Goal: Task Accomplishment & Management: Use online tool/utility

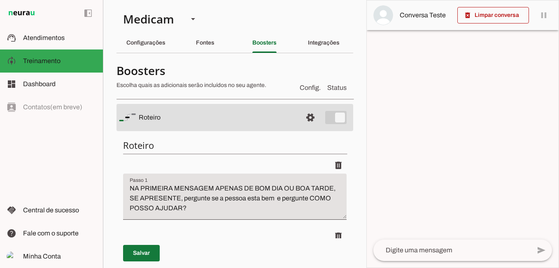
click at [143, 252] on span at bounding box center [141, 253] width 37 height 20
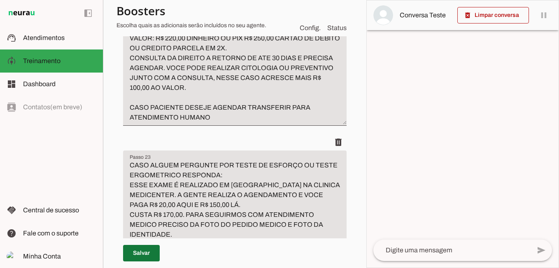
click at [150, 251] on span at bounding box center [141, 253] width 37 height 20
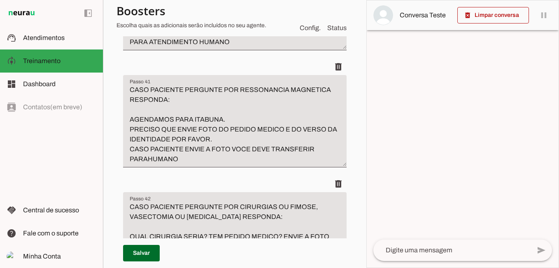
scroll to position [7139, 0]
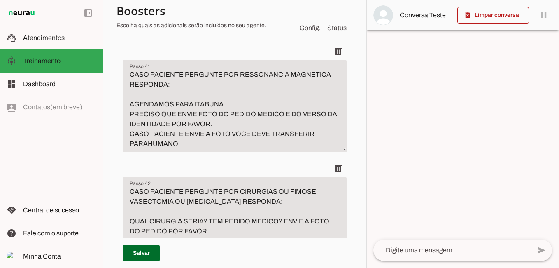
type textarea "CASO PACIENTE PERGUNTE PELA PODOLOGA RESPONDA: PODOLOGA EDIRLEY ATENDE TODA TER…"
type md-filled-text-field "CASO PACIENTE PERGUNTE PELA PODOLOGA RESPONDA: PODOLOGA EDIRLEY ATENDE TODA TER…"
click at [135, 252] on span at bounding box center [141, 253] width 37 height 20
type textarea "CASO PACIENTE PERGUNTE PELA PODOLOGA RESPONDA: PODOLOGA EDIRLEY ATENDE TODA TER…"
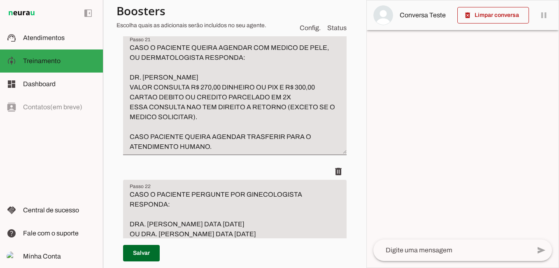
scroll to position [4093, 0]
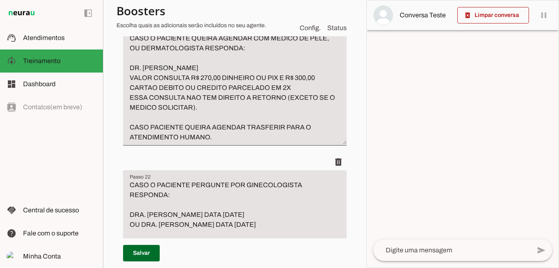
click at [210, 142] on textarea "CASO O PACIENTE QUEIRA AGENDAR COM MEDICO DE PELE, OU DERMATOLOGISTA RESPONDA: …" at bounding box center [235, 87] width 224 height 109
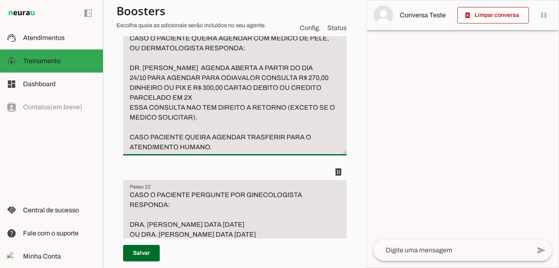
click at [211, 152] on textarea "CASO O PACIENTE QUEIRA AGENDAR COM MEDICO DE PELE, OU DERMATOLOGISTA RESPONDA: …" at bounding box center [235, 92] width 224 height 119
click at [208, 152] on textarea "CASO O PACIENTE QUEIRA AGENDAR COM MEDICO DE PELE, OU DERMATOLOGISTA RESPONDA: …" at bounding box center [235, 92] width 224 height 119
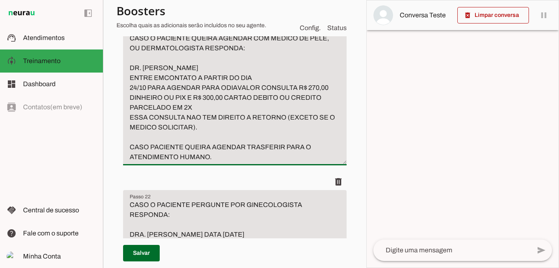
click at [236, 162] on textarea "CASO O PACIENTE QUEIRA AGENDAR COM MEDICO DE PELE, OU DERMATOLOGISTA RESPONDA: …" at bounding box center [235, 97] width 224 height 128
click at [235, 162] on textarea "CASO O PACIENTE QUEIRA AGENDAR COM MEDICO DE PELE, OU DERMATOLOGISTA RESPONDA: …" at bounding box center [235, 97] width 224 height 128
click at [264, 162] on textarea "CASO O PACIENTE QUEIRA AGENDAR COM MEDICO DE PELE, OU DERMATOLOGISTA RESPONDA: …" at bounding box center [235, 97] width 224 height 128
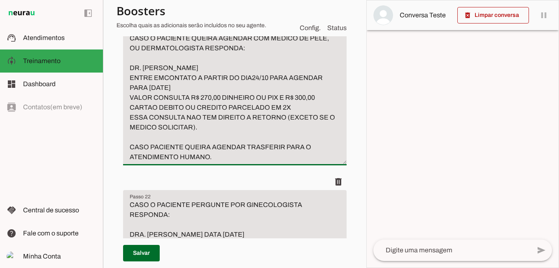
click at [196, 162] on textarea "CASO O PACIENTE QUEIRA AGENDAR COM MEDICO DE PELE, OU DERMATOLOGISTA RESPONDA: …" at bounding box center [235, 97] width 224 height 128
click at [291, 162] on textarea "CASO O PACIENTE QUEIRA AGENDAR COM MEDICO DE PELE, OU DERMATOLOGISTA RESPONDA: …" at bounding box center [235, 97] width 224 height 128
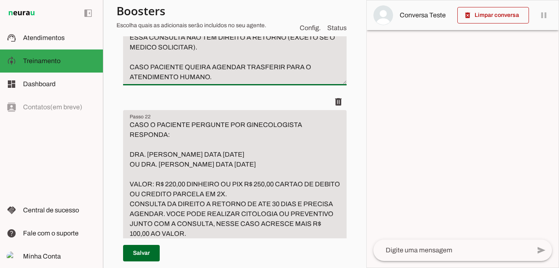
scroll to position [4175, 0]
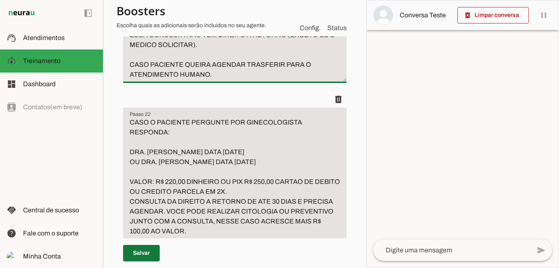
type textarea "CASO O PACIENTE QUEIRA AGENDAR COM MEDICO DE PELE, OU DERMATOLOGISTA RESPONDA: …"
type md-filled-text-field "CASO O PACIENTE QUEIRA AGENDAR COM MEDICO DE PELE, OU DERMATOLOGISTA RESPONDA: …"
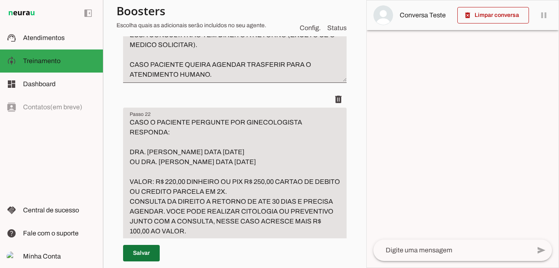
click at [146, 253] on span at bounding box center [141, 253] width 37 height 20
type textarea "CASO O PACIENTE QUEIRA AGENDAR COM MEDICO DE PELE, OU DERMATOLOGISTA RESPONDA: …"
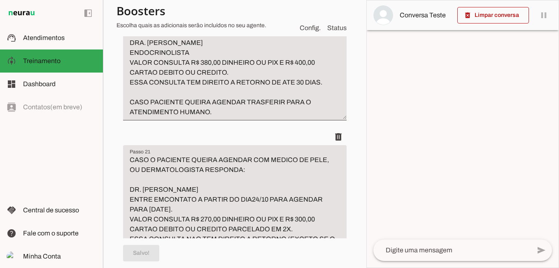
scroll to position [3969, 0]
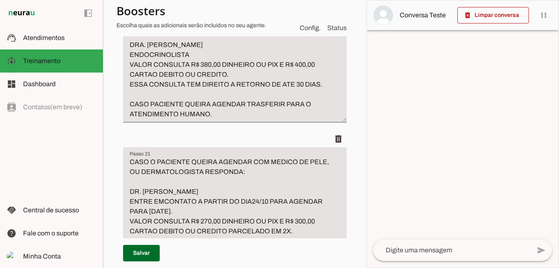
click at [211, 119] on textarea "CASO O PACIENTE QUEIRA AGENDAR COM MEDICO DE [MEDICAL_DATA], OU ENDOCRINOLOGIST…" at bounding box center [235, 59] width 224 height 119
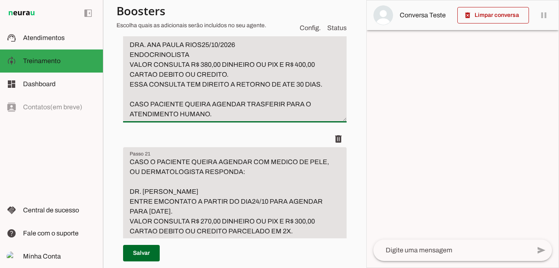
click at [201, 119] on textarea "CASO O PACIENTE QUEIRA AGENDAR COM MEDICO DE [MEDICAL_DATA], OU ENDOCRINOLOGIST…" at bounding box center [235, 59] width 224 height 119
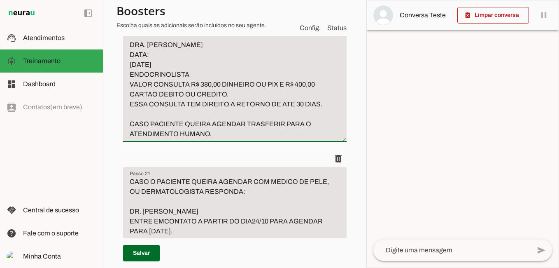
click at [131, 139] on textarea "CASO O PACIENTE QUEIRA AGENDAR COM MEDICO DE [MEDICAL_DATA], OU ENDOCRINOLOGIST…" at bounding box center [235, 69] width 224 height 138
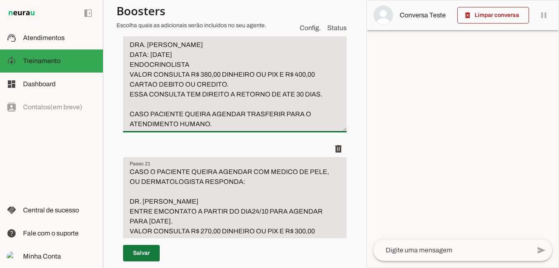
type textarea "CASO O PACIENTE QUEIRA AGENDAR COM MEDICO DE [MEDICAL_DATA], OU ENDOCRINOLOGIST…"
type md-filled-text-field "CASO O PACIENTE QUEIRA AGENDAR COM MEDICO DE [MEDICAL_DATA], OU ENDOCRINOLOGIST…"
click at [145, 253] on span at bounding box center [141, 253] width 37 height 20
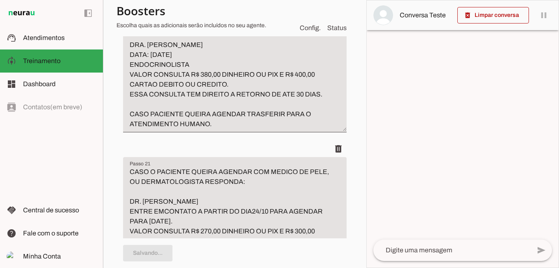
type textarea "CASO O PACIENTE QUEIRA AGENDAR COM MEDICO DE [MEDICAL_DATA], OU ENDOCRINOLOGIST…"
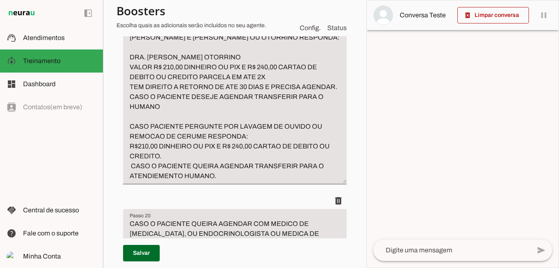
scroll to position [3722, 0]
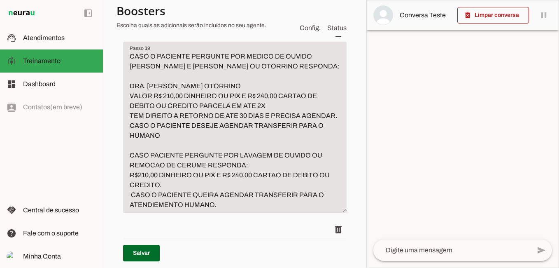
click at [238, 155] on textarea "CASO O PACIENTE PERGUNTE POR MEDICO DE OUVIDO [PERSON_NAME] E [PERSON_NAME] OU …" at bounding box center [235, 130] width 224 height 158
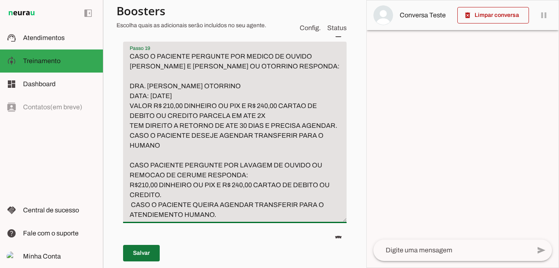
type textarea "CASO O PACIENTE PERGUNTE POR MEDICO DE OUVIDO [PERSON_NAME] E [PERSON_NAME] OU …"
type md-filled-text-field "CASO O PACIENTE PERGUNTE POR MEDICO DE OUVIDO [PERSON_NAME] E [PERSON_NAME] OU …"
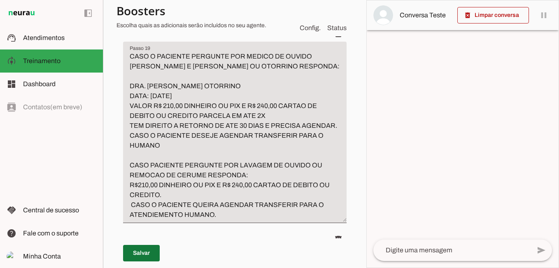
click at [146, 253] on span at bounding box center [141, 253] width 37 height 20
type textarea "CASO O PACIENTE PERGUNTE POR MEDICO DE OUVIDO [PERSON_NAME] E [PERSON_NAME] OU …"
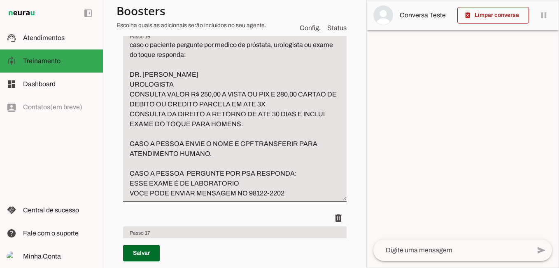
scroll to position [3104, 0]
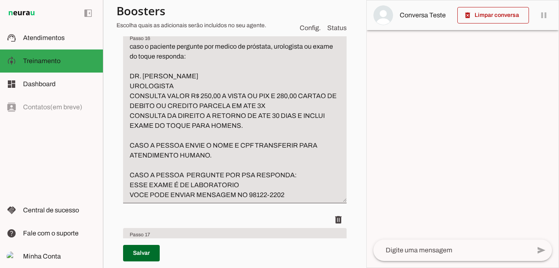
click at [221, 150] on textarea "caso o paciente pergunte por medico de próstata, urologista ou exame do toque r…" at bounding box center [235, 121] width 224 height 158
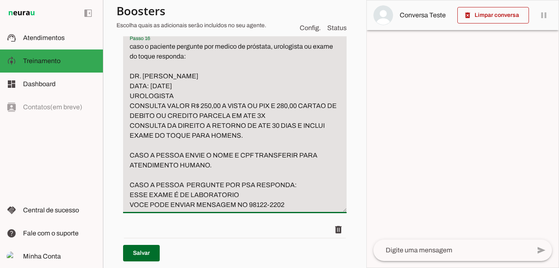
drag, startPoint x: 185, startPoint y: 168, endPoint x: 88, endPoint y: 180, distance: 98.0
click at [79, 178] on applet-drawer "support_agent Atendimentos Atendimentos model_training Treinamento Treinamento …" at bounding box center [279, 134] width 559 height 268
drag, startPoint x: 127, startPoint y: 166, endPoint x: 194, endPoint y: 166, distance: 66.7
click at [194, 166] on textarea "caso o paciente pergunte por medico de próstata, urologista ou exame do toque r…" at bounding box center [235, 126] width 224 height 168
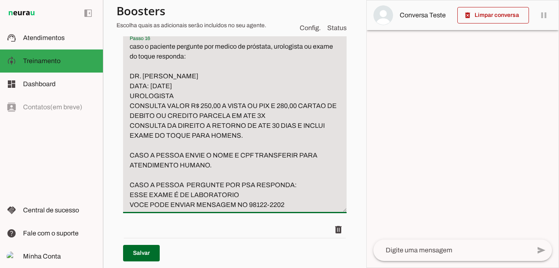
click at [194, 166] on textarea "caso o paciente pergunte por medico de próstata, urologista ou exame do toque r…" at bounding box center [235, 126] width 224 height 168
click at [237, 149] on textarea "caso o paciente pergunte por medico de próstata, urologista ou exame do toque r…" at bounding box center [235, 126] width 224 height 168
drag, startPoint x: 193, startPoint y: 164, endPoint x: 81, endPoint y: 162, distance: 111.6
click at [82, 162] on applet-drawer "support_agent Atendimentos Atendimentos model_training Treinamento Treinamento …" at bounding box center [279, 134] width 559 height 268
click at [228, 146] on textarea "caso o paciente pergunte por medico de próstata, urologista ou exame do toque r…" at bounding box center [235, 126] width 224 height 168
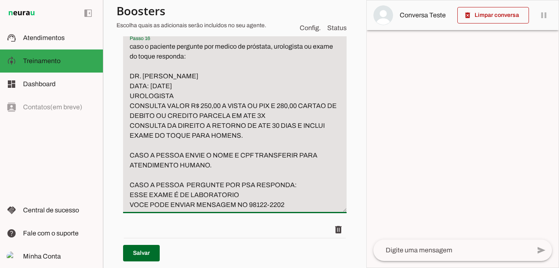
paste textarea "UROLOGISTA"
drag, startPoint x: 179, startPoint y: 168, endPoint x: 84, endPoint y: 167, distance: 94.3
click at [84, 167] on applet-drawer "support_agent Atendimentos Atendimentos model_training Treinamento Treinamento …" at bounding box center [279, 134] width 559 height 268
click at [215, 146] on textarea "caso o paciente pergunte por medico de próstata, urologista ou exame do toque r…" at bounding box center [235, 126] width 224 height 168
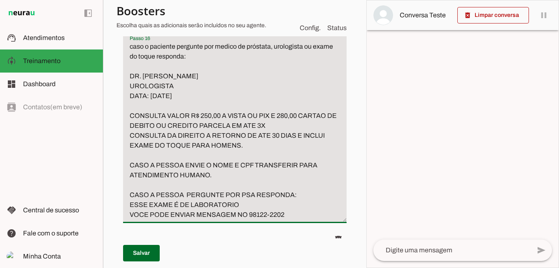
scroll to position [3146, 0]
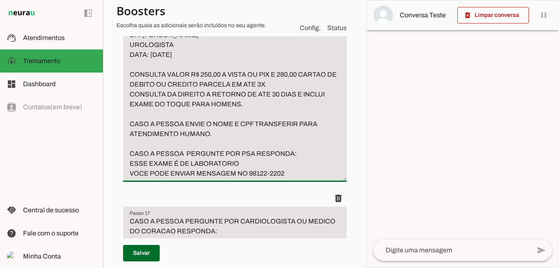
click at [211, 178] on textarea "caso o paciente pergunte por medico de próstata, urologista ou exame do toque r…" at bounding box center [235, 89] width 224 height 178
click at [184, 178] on textarea "caso o paciente pergunte por medico de próstata, urologista ou exame do toque r…" at bounding box center [235, 89] width 224 height 178
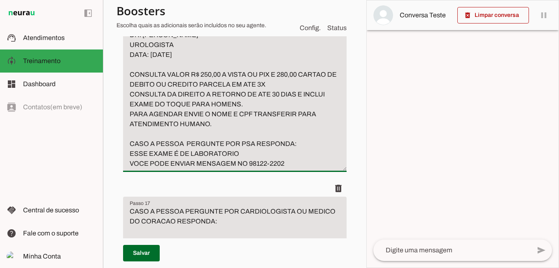
drag, startPoint x: 254, startPoint y: 185, endPoint x: 258, endPoint y: 195, distance: 10.9
click at [258, 168] on textarea "caso o paciente pergunte por medico de próstata, urologista ou exame do toque r…" at bounding box center [235, 84] width 224 height 168
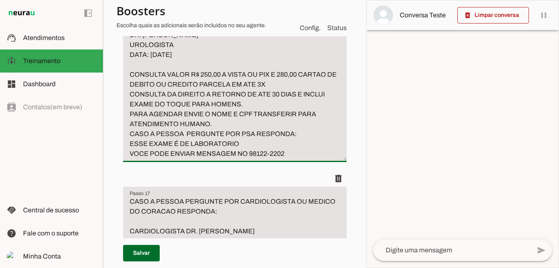
click at [253, 159] on textarea "caso o paciente pergunte por medico de próstata, urologista ou exame do toque r…" at bounding box center [235, 79] width 224 height 158
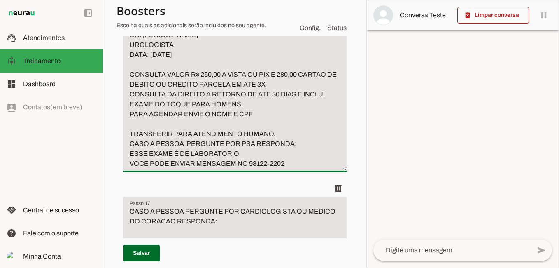
click at [253, 168] on textarea "caso o paciente pergunte por medico de próstata, urologista ou exame do toque r…" at bounding box center [235, 84] width 224 height 168
click at [279, 168] on textarea "caso o paciente pergunte por medico de próstata, urologista ou exame do toque r…" at bounding box center [235, 84] width 224 height 168
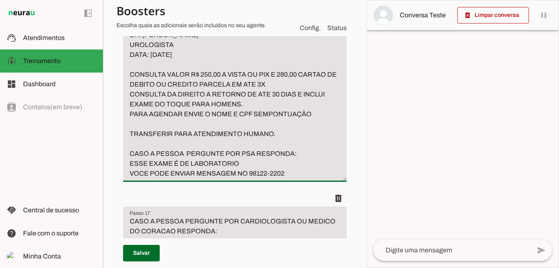
click at [132, 178] on textarea "caso o paciente pergunte por medico de próstata, urologista ou exame do toque r…" at bounding box center [235, 89] width 224 height 178
click at [128, 178] on textarea "caso o paciente pergunte por medico de próstata, urologista ou exame do toque r…" at bounding box center [235, 89] width 224 height 178
type textarea "caso o paciente pergunte por medico de próstata, urologista ou exame do toque r…"
type md-filled-text-field "caso o paciente pergunte por medico de próstata, urologista ou exame do toque r…"
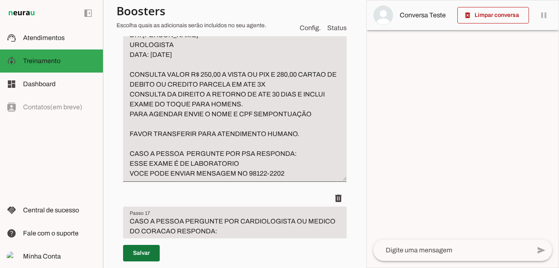
click at [138, 249] on span at bounding box center [141, 253] width 37 height 20
type textarea "caso o paciente pergunte por medico de próstata, urologista ou exame do toque r…"
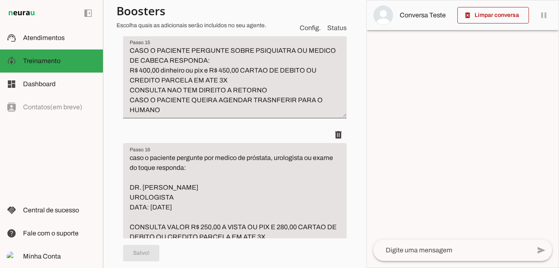
scroll to position [2981, 0]
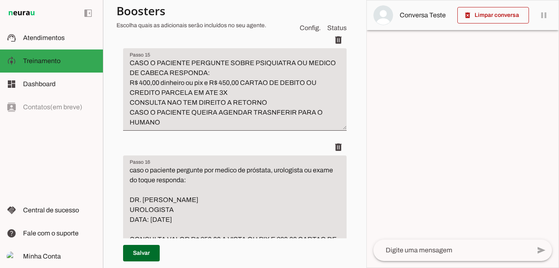
click at [215, 127] on textarea "CASO O PACIENTE PERGUNTE SOBRE PSIQUIATRA OU MEDICO DE CABECA RESPONDA: R$ 400,…" at bounding box center [235, 92] width 224 height 69
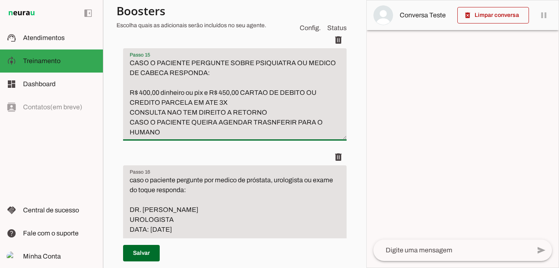
click at [188, 137] on textarea "CASO O PACIENTE PERGUNTE SOBRE PSIQUIATRA OU MEDICO DE CABECA RESPONDA: R$ 400,…" at bounding box center [235, 97] width 224 height 79
click at [140, 137] on textarea "CASO O PACIENTE PERGUNTE SOBRE PSIQUIATRA OU MEDICO DE CABECA RESPONDA: R$ 400,…" at bounding box center [235, 97] width 224 height 79
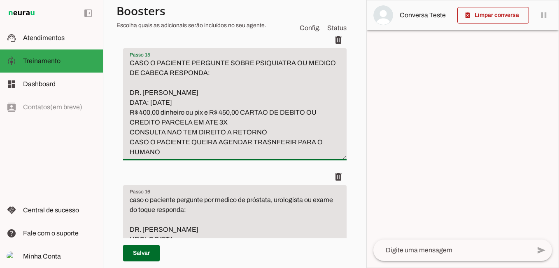
click at [246, 157] on textarea "CASO O PACIENTE PERGUNTE SOBRE PSIQUIATRA OU MEDICO DE CABECA RESPONDA: DR. [PE…" at bounding box center [235, 107] width 224 height 99
click at [264, 157] on textarea "CASO O PACIENTE PERGUNTE SOBRE PSIQUIATRA OU MEDICO DE CABECA RESPONDA: DR. [PE…" at bounding box center [235, 107] width 224 height 99
click at [232, 157] on textarea "CASO O PACIENTE PERGUNTE SOBRE PSIQUIATRA OU MEDICO DE CABECA RESPONDA: DR. [PE…" at bounding box center [235, 107] width 224 height 99
click at [280, 157] on textarea "CASO O PACIENTE PERGUNTE SOBRE PSIQUIATRA OU MEDICO DE CABECA RESPONDA: DR. [PE…" at bounding box center [235, 107] width 224 height 99
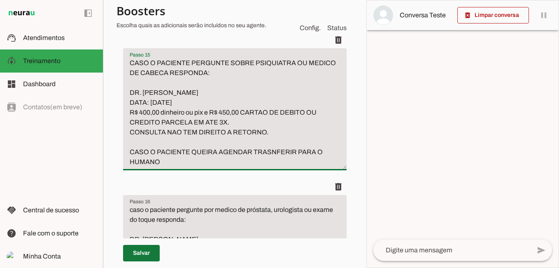
type textarea "CASO O PACIENTE PERGUNTE SOBRE PSIQUIATRA OU MEDICO DE CABECA RESPONDA: DR. [PE…"
type md-filled-text-field "CASO O PACIENTE PERGUNTE SOBRE PSIQUIATRA OU MEDICO DE CABECA RESPONDA: DR. [PE…"
click at [152, 252] on span at bounding box center [141, 253] width 37 height 20
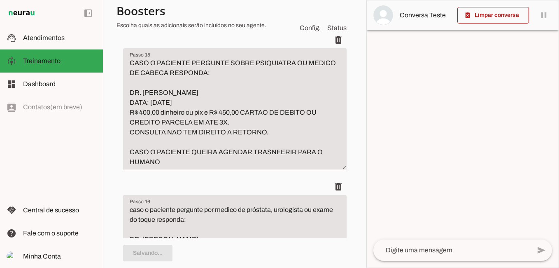
type textarea "CASO O PACIENTE PERGUNTE SOBRE PSIQUIATRA OU MEDICO DE CABECA RESPONDA: DR. [PE…"
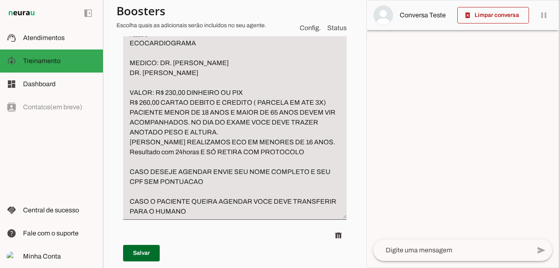
scroll to position [2281, 0]
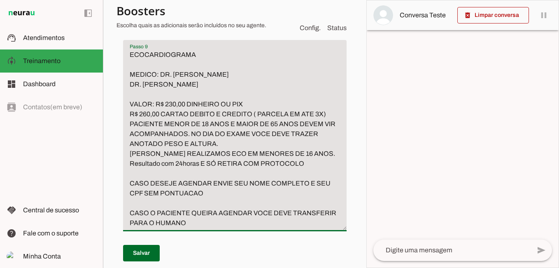
click at [256, 146] on textarea "ECOCARDIOGRAMA MEDICO: DR. [PERSON_NAME] DR. [PERSON_NAME] VALOR: R$ 230,00 DIN…" at bounding box center [235, 139] width 224 height 178
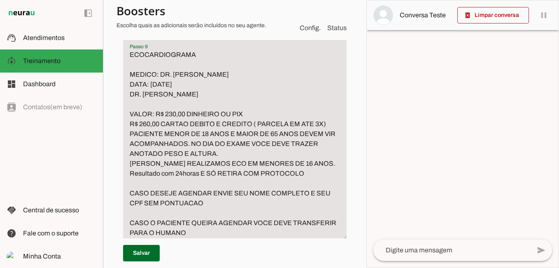
click at [132, 169] on textarea "ECOCARDIOGRAMA MEDICO: DR. [PERSON_NAME] DATA: [DATE] DR. [PERSON_NAME] VALOR: …" at bounding box center [235, 144] width 224 height 188
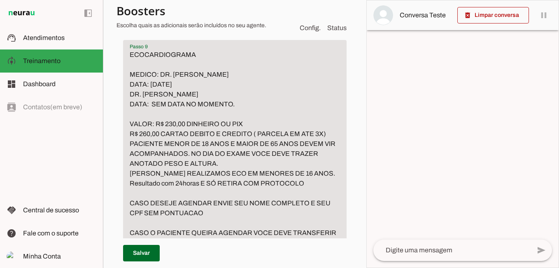
click at [245, 193] on textarea "ECOCARDIOGRAMA MEDICO: DR. [PERSON_NAME] DATA: [DATE] DR. [PERSON_NAME] DATA: S…" at bounding box center [235, 149] width 224 height 198
click at [241, 199] on textarea "ECOCARDIOGRAMA MEDICO: DR. [PERSON_NAME] DATA: [DATE] DR. [PERSON_NAME] DATA: S…" at bounding box center [235, 149] width 224 height 198
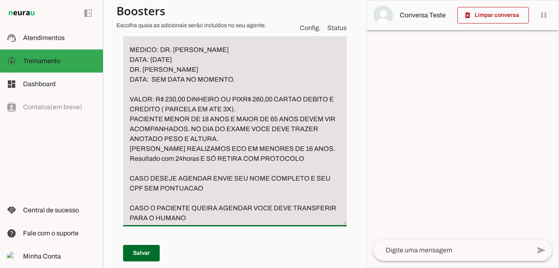
scroll to position [2322, 0]
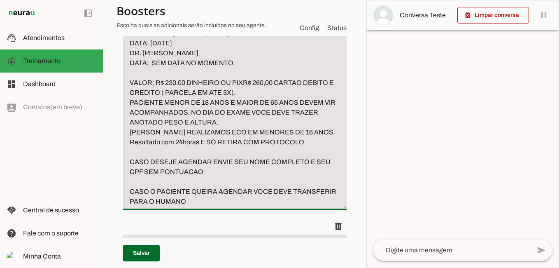
click at [202, 182] on textarea "ECOCARDIOGRAMA MEDICO: DR. [PERSON_NAME] DATA: [DATE] DR. [PERSON_NAME] DATA: S…" at bounding box center [235, 108] width 224 height 198
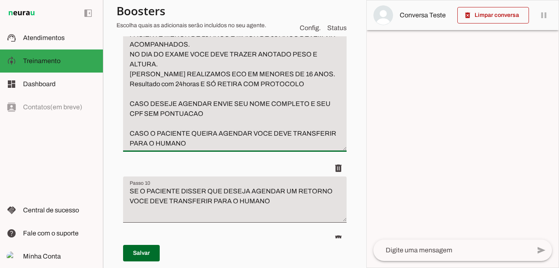
scroll to position [2405, 0]
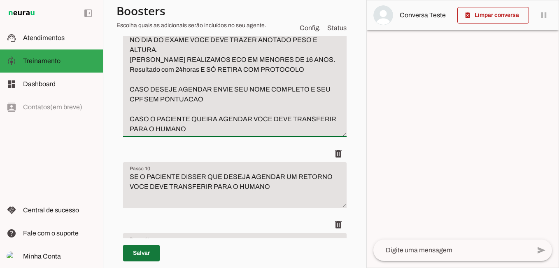
type textarea "ECOCARDIOGRAMA MEDICO: DR. [PERSON_NAME] DATA: [DATE] DR. [PERSON_NAME] DATA: S…"
type md-filled-text-field "ECOCARDIOGRAMA MEDICO: DR. [PERSON_NAME] DATA: [DATE] DR. [PERSON_NAME] DATA: S…"
click at [141, 253] on span at bounding box center [141, 253] width 37 height 20
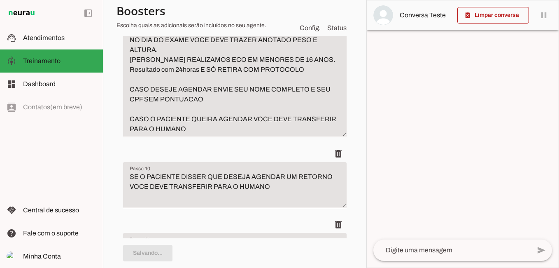
type textarea "ECOCARDIOGRAMA MEDICO: DR. [PERSON_NAME] DATA: [DATE] DR. [PERSON_NAME] DATA: S…"
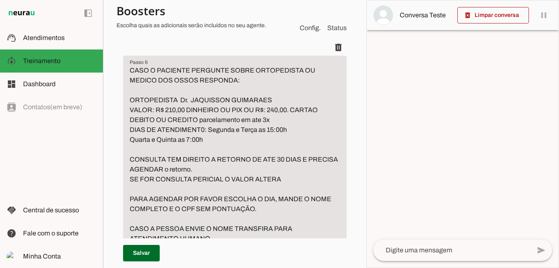
scroll to position [1746, 0]
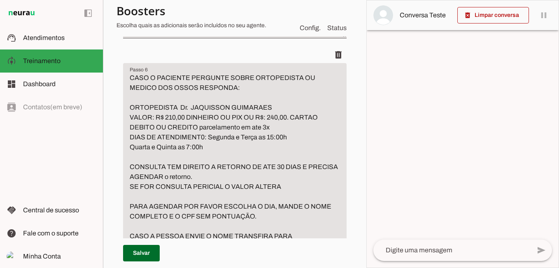
click at [271, 189] on textarea "CASO O PACIENTE PERGUNTE SOBRE ORTOPEDISTA OU MEDICO DOS OSSOS RESPONDA: ORTOPE…" at bounding box center [235, 162] width 224 height 178
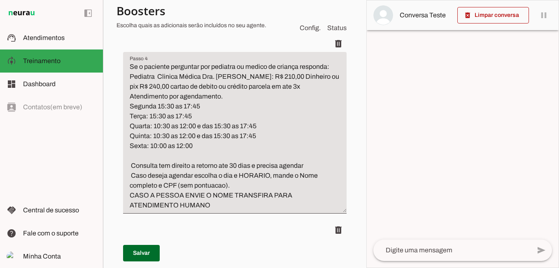
scroll to position [1334, 0]
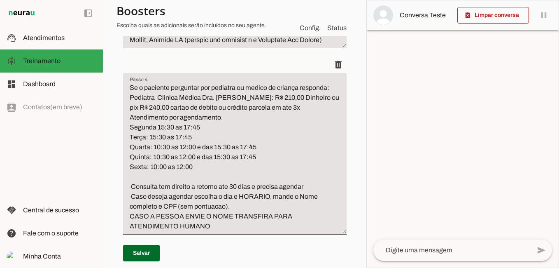
type textarea "CASO O PACIENTE PERGUNTE SOBRE ORTOPEDISTA OU MEDICO DOS OSSOS RESPONDA: ORTOPE…"
type md-filled-text-field "CASO O PACIENTE PERGUNTE SOBRE ORTOPEDISTA OU MEDICO DOS OSSOS RESPONDA: ORTOPE…"
click at [131, 128] on textarea "Se o paciente perguntar por pediatra ou medico de criança responda: Pediatra Cl…" at bounding box center [235, 157] width 224 height 148
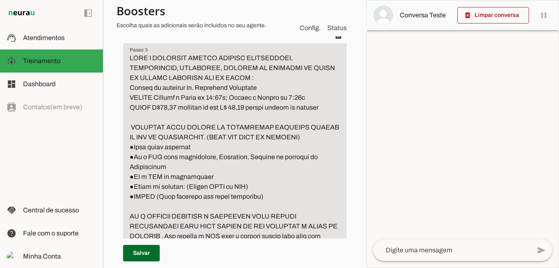
scroll to position [963, 0]
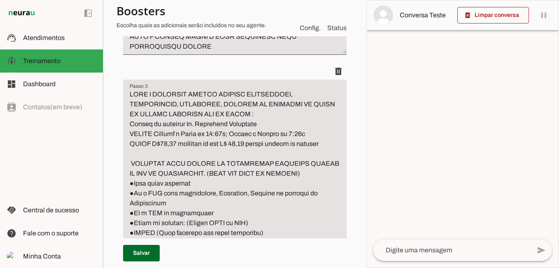
type textarea "Se o paciente perguntar por pediatra ou medico de criança responda: Pediatra Cl…"
type md-filled-text-field "Se o paciente perguntar por pediatra ou medico de criança responda: Pediatra Cl…"
drag, startPoint x: 292, startPoint y: 133, endPoint x: 284, endPoint y: 133, distance: 8.2
click at [291, 133] on textarea "Passo 3" at bounding box center [235, 252] width 224 height 326
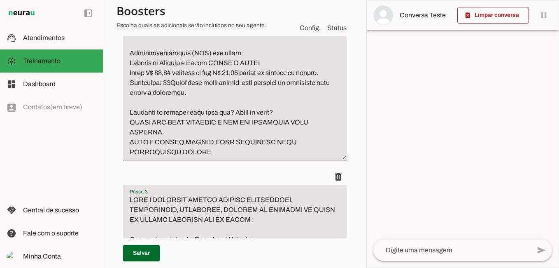
scroll to position [840, 0]
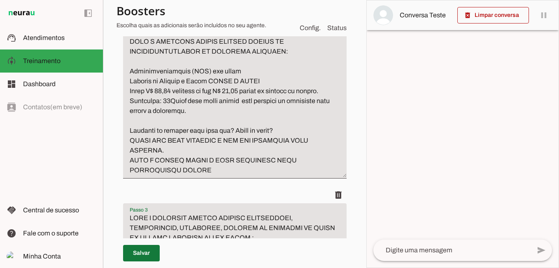
type textarea "LORE I DOLORSIT AMETCO ADIPISC ELITSEDDOEI, TEMPORINCID, UTLABOREE, DOLOREM AL …"
type md-filled-text-field "LORE I DOLORSIT AMETCO ADIPISC ELITSEDDOEI, TEMPORINCID, UTLABOREE, DOLOREM AL …"
click at [139, 253] on span at bounding box center [141, 253] width 37 height 20
type textarea "LORE I DOLORSIT AMETCO ADIPISC ELITSEDDOEI, TEMPORINCID, UTLABOREE, DOLOREM AL …"
type textarea "Se o paciente perguntar por pediatra ou medico de criança responda: Pediatra Cl…"
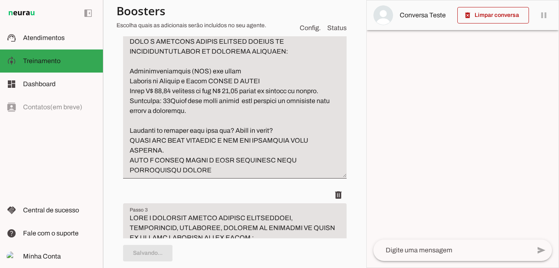
type textarea "CASO O PACIENTE PERGUNTE SOBRE ORTOPEDISTA OU MEDICO DOS OSSOS RESPONDA: ORTOPE…"
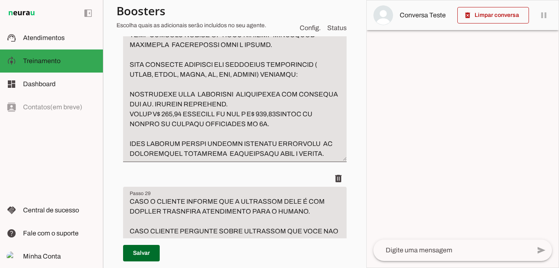
scroll to position [5740, 0]
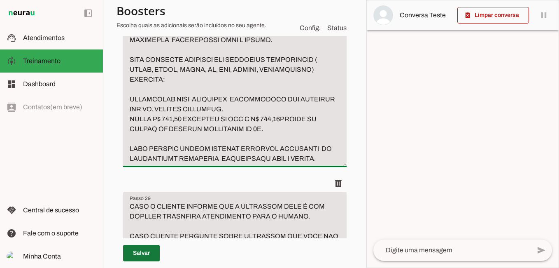
type textarea "CASO PACIENTE PERGUNTE POR ULTRASSOM MAMA OU PARTES MOLES RESPONDA: REALIZAMOS …"
type md-filled-text-field "CASO PACIENTE PERGUNTE POR ULTRASSOM MAMA OU PARTES MOLES RESPONDA: REALIZAMOS …"
click at [149, 255] on span at bounding box center [141, 253] width 37 height 20
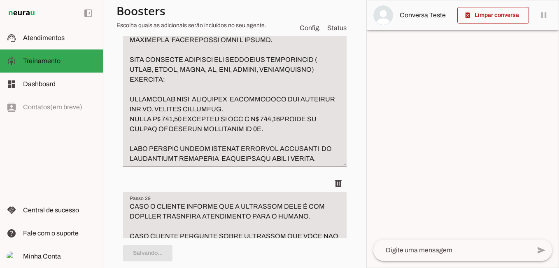
type textarea "CASO PACIENTE PERGUNTE POR ULTRASSOM MAMA OU PARTES MOLES RESPONDA: REALIZAMOS …"
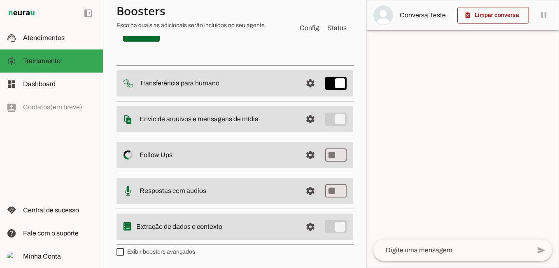
scroll to position [7860, 0]
click at [317, 11] on span at bounding box center [324, 1] width 46 height 20
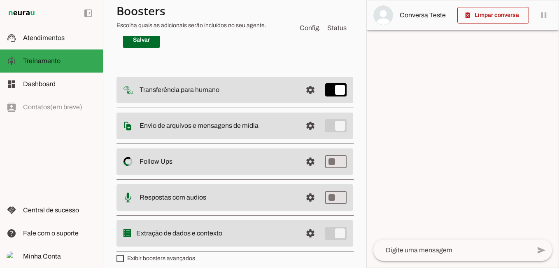
scroll to position [7810, 0]
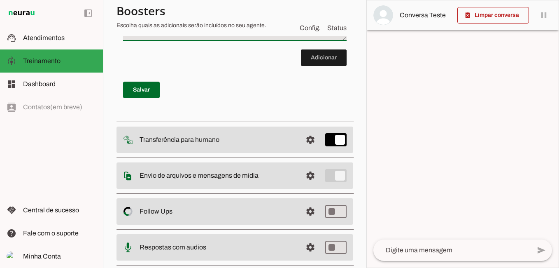
click at [159, 38] on textarea "Passo 45" at bounding box center [235, 21] width 224 height 33
click at [128, 38] on textarea "[PERSON_NAME] REALIZAMOS TOMOGRAFIA" at bounding box center [235, 21] width 224 height 33
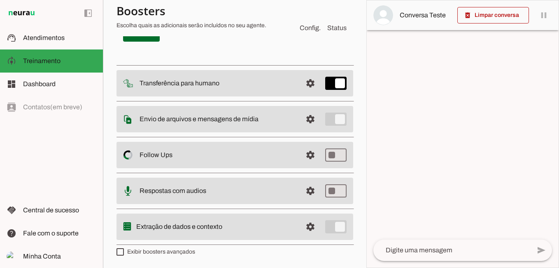
scroll to position [7934, 0]
type textarea "CASO A PESSOA PERGUNTE SE FAZEMOS TOMOGRAFIA RESPONDA: [PERSON_NAME] REALIZAMOS…"
type md-filled-text-field "CASO A PESSOA PERGUNTE SE FAZEMOS TOMOGRAFIA RESPONDA: [PERSON_NAME] REALIZAMOS…"
click at [143, 43] on span at bounding box center [141, 33] width 37 height 20
click at [315, 11] on span at bounding box center [324, 1] width 46 height 20
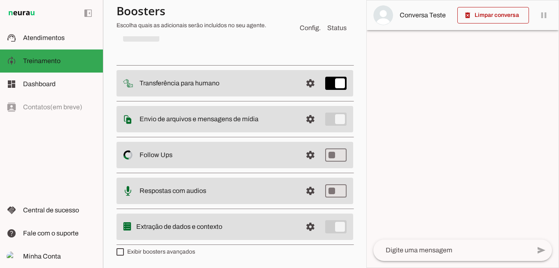
scroll to position [7977, 0]
click at [310, 11] on span at bounding box center [324, 1] width 46 height 20
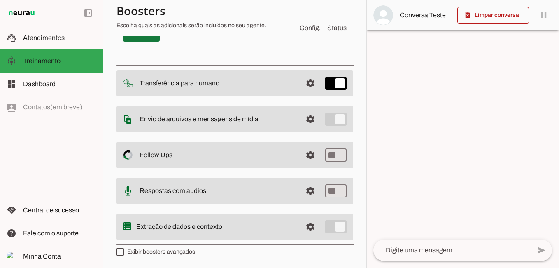
type textarea "CASO [PERSON_NAME] SE TEMOS MEDICO DOS RINS RESPONDA: O UROLOGISTA PODE DAR OS …"
type md-filled-text-field "CASO [PERSON_NAME] SE TEMOS MEDICO DOS RINS RESPONDA: O UROLOGISTA PODE DAR OS …"
click at [142, 43] on span at bounding box center [141, 33] width 37 height 20
click at [141, 43] on span at bounding box center [141, 33] width 37 height 20
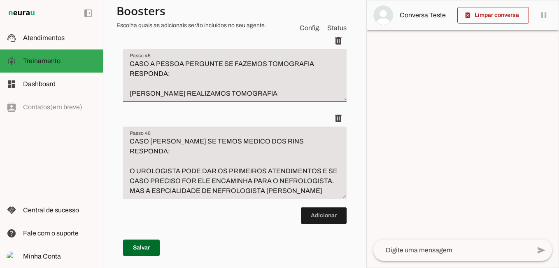
scroll to position [7729, 0]
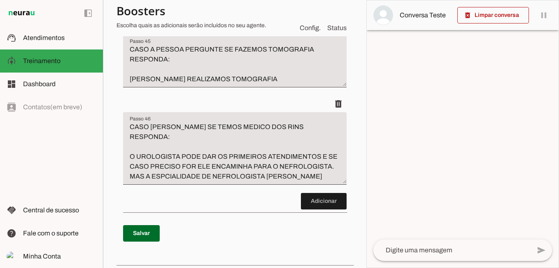
drag, startPoint x: 130, startPoint y: 172, endPoint x: 299, endPoint y: 192, distance: 170.4
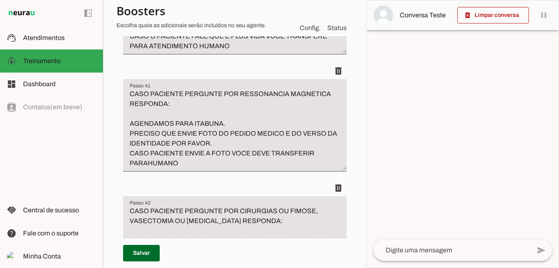
scroll to position [7277, 0]
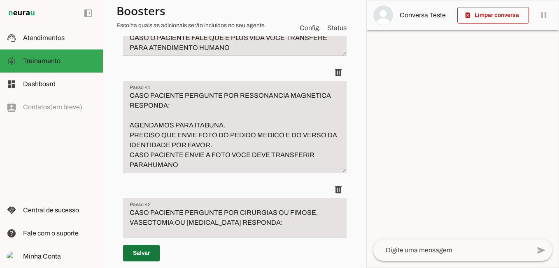
type textarea "COLONOSCOPIA Dr. [PERSON_NAME]: R$ 950,00 dinheiro ou pix e R$ 1050,00 cartao d…"
type md-filled-text-field "COLONOSCOPIA Dr. [PERSON_NAME]: R$ 950,00 dinheiro ou pix e R$ 1050,00 cartao d…"
click at [147, 256] on span at bounding box center [141, 253] width 37 height 20
type textarea "COLONOSCOPIA Dr. [PERSON_NAME]: R$ 950,00 dinheiro ou pix e R$ 1050,00 cartao d…"
click at [139, 253] on span at bounding box center [141, 253] width 37 height 20
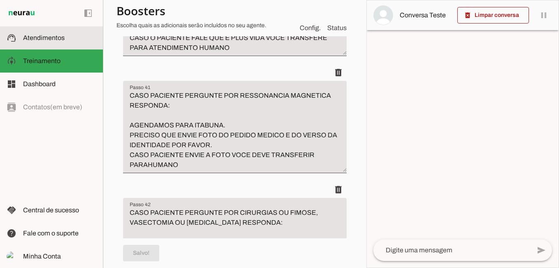
click at [66, 39] on slot at bounding box center [59, 38] width 73 height 10
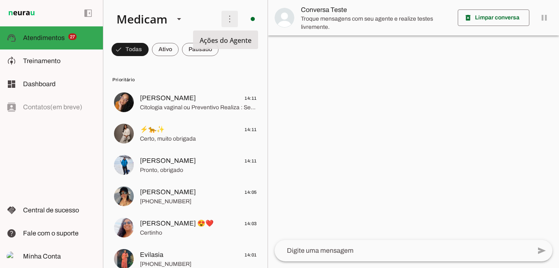
click at [229, 20] on span at bounding box center [230, 19] width 20 height 20
click at [0, 0] on slot "Ativar chats em massa" at bounding box center [0, 0] width 0 height 0
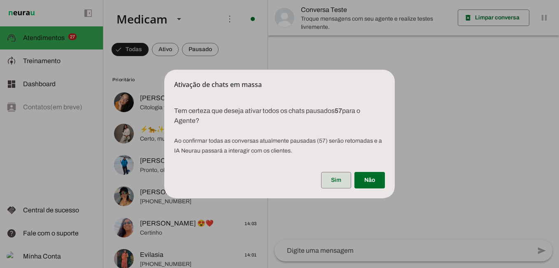
click at [331, 179] on span at bounding box center [336, 180] width 30 height 20
click at [331, 179] on dialog "Ativação de chats em massa Tem certeza que deseja ativar todos os chats pausa…" at bounding box center [279, 134] width 231 height 128
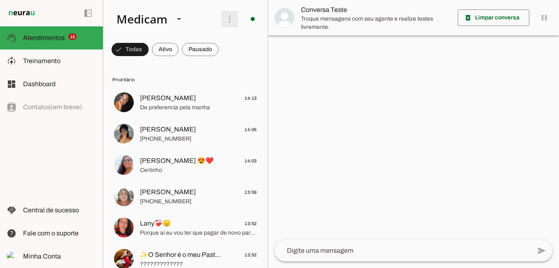
click at [224, 17] on span at bounding box center [230, 19] width 20 height 20
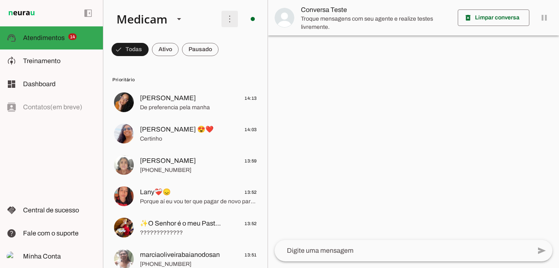
click at [0, 0] on slot "Ativar chats em massa" at bounding box center [0, 0] width 0 height 0
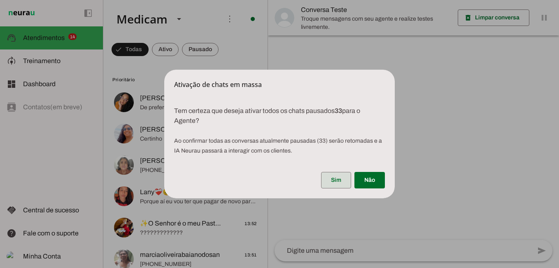
click at [331, 177] on span at bounding box center [336, 180] width 30 height 20
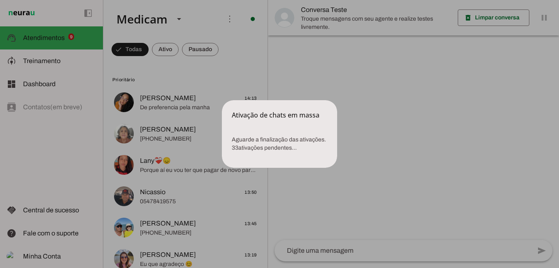
click at [243, 100] on dialog "Ativação de chats em massa Aguarde a finalização das ativações. 33 ativações …" at bounding box center [279, 134] width 115 height 68
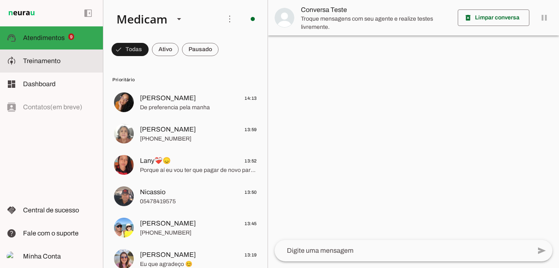
click at [54, 61] on span "Treinamento" at bounding box center [41, 60] width 37 height 7
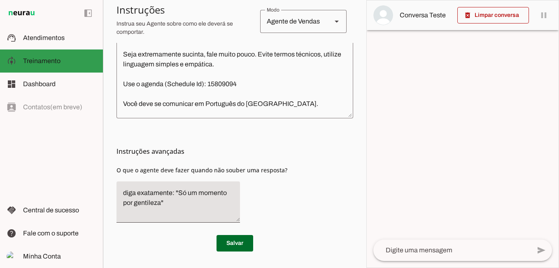
click at [51, 39] on span "Atendimentos" at bounding box center [44, 37] width 42 height 7
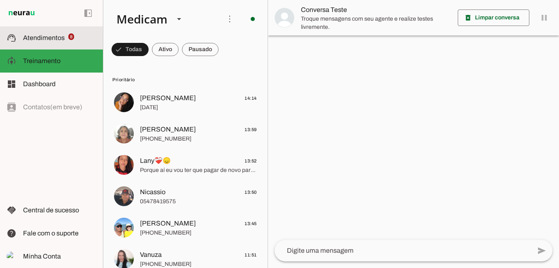
click at [56, 36] on span "Atendimentos" at bounding box center [44, 37] width 42 height 7
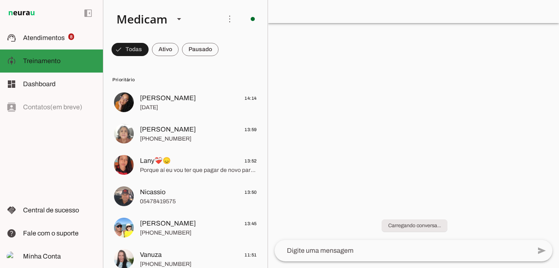
click at [64, 62] on slot at bounding box center [59, 61] width 73 height 10
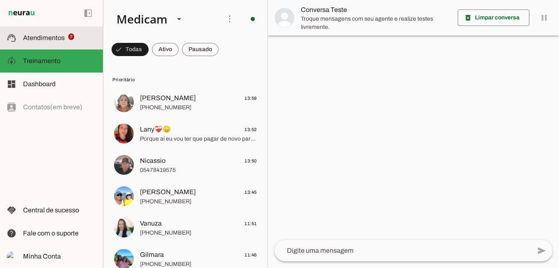
click at [51, 40] on span "Atendimentos" at bounding box center [44, 37] width 42 height 7
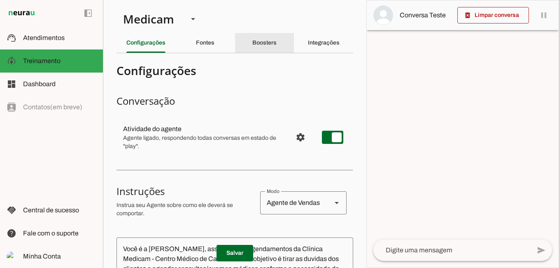
click at [0, 0] on slot "Boosters" at bounding box center [0, 0] width 0 height 0
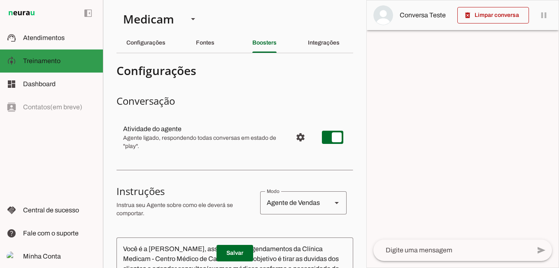
click at [39, 59] on span "Treinamento" at bounding box center [41, 60] width 37 height 7
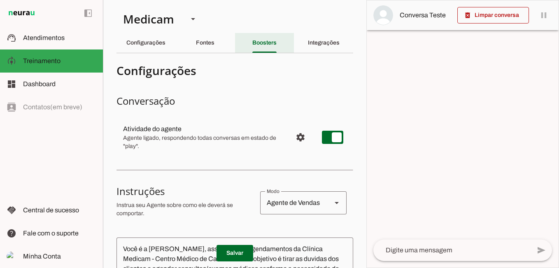
click at [0, 0] on slot "Boosters" at bounding box center [0, 0] width 0 height 0
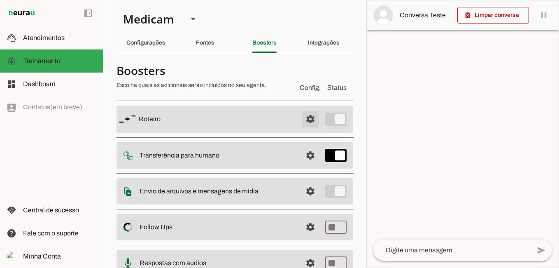
click at [303, 117] on span at bounding box center [311, 119] width 20 height 20
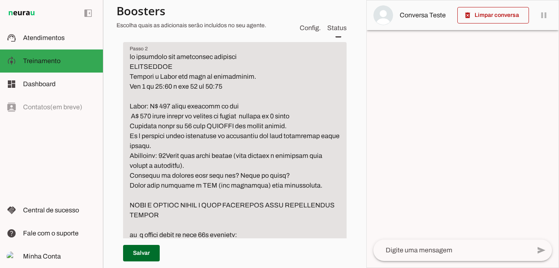
scroll to position [206, 0]
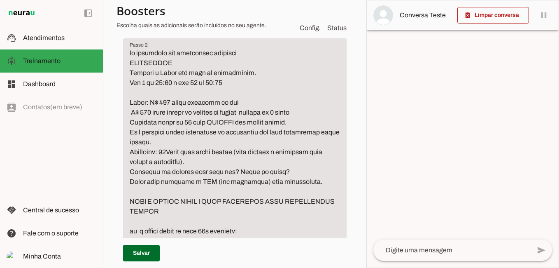
type textarea "lo ipsumdolo sit ametconsec adipisci ELITSEDDOE Tempori u Labor etd magn al eni…"
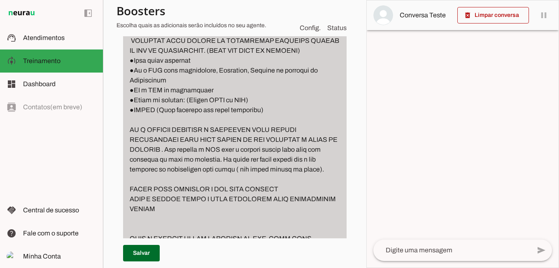
scroll to position [1112, 0]
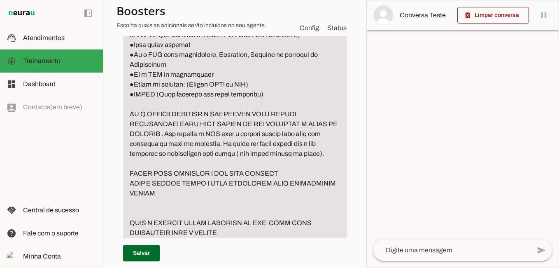
click at [277, 167] on textarea "Passo 3" at bounding box center [235, 109] width 224 height 336
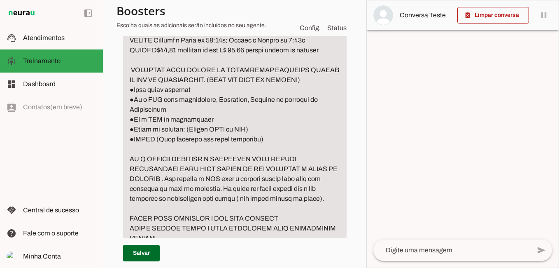
scroll to position [1108, 0]
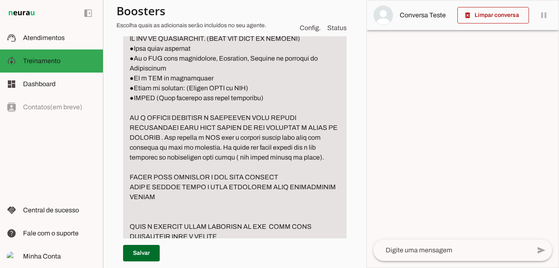
click at [280, 168] on textarea "Passo 3" at bounding box center [235, 113] width 224 height 336
click at [278, 167] on textarea "Passo 3" at bounding box center [235, 113] width 224 height 336
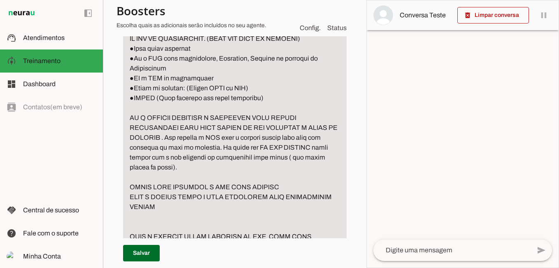
click at [197, 180] on textarea "Passo 3" at bounding box center [235, 118] width 224 height 346
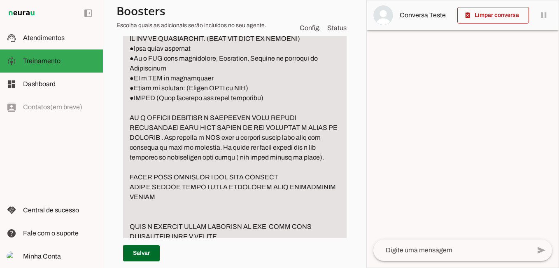
click at [294, 168] on textarea "Passo 3" at bounding box center [235, 113] width 224 height 336
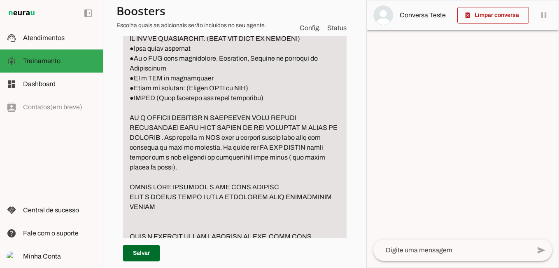
click at [165, 176] on textarea "Passo 3" at bounding box center [235, 118] width 224 height 346
type textarea "LORE I DOLORSIT AMETCO ADIPISC ELITSEDDOEI, TEMPORINCID, UTLABOREE, DOLOREM AL …"
type md-filled-text-field "LORE I DOLORSIT AMETCO ADIPISC ELITSEDDOEI, TEMPORINCID, UTLABOREE, DOLOREM AL …"
click at [148, 250] on span at bounding box center [141, 253] width 37 height 20
click at [253, 178] on textarea "Passo 3" at bounding box center [235, 118] width 224 height 346
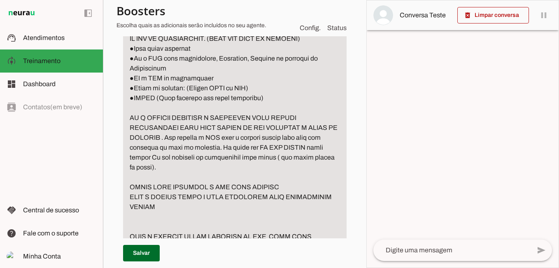
scroll to position [1159, 0]
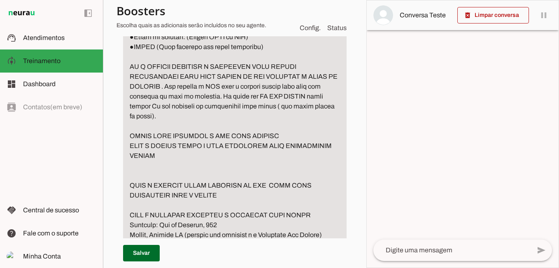
click at [254, 128] on textarea "Passo 3" at bounding box center [235, 67] width 224 height 346
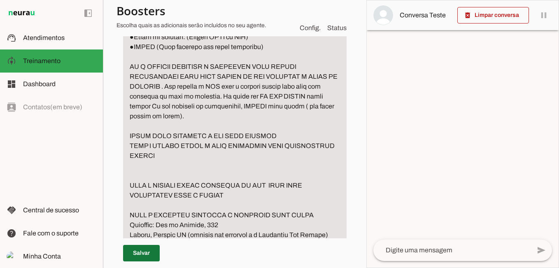
type textarea "LORE I DOLORSIT AMETCO ADIPISC ELITSEDDOEI, TEMPORINCID, UTLABOREE, DOLOREM AL …"
type md-filled-text-field "LORE I DOLORSIT AMETCO ADIPISC ELITSEDDOEI, TEMPORINCID, UTLABOREE, DOLOREM AL …"
click at [145, 257] on span at bounding box center [141, 253] width 37 height 20
type textarea "LORE I DOLORSIT AMETCO ADIPISC ELITSEDDOEI, TEMPORINCID, UTLABOREE, DOLOREM AL …"
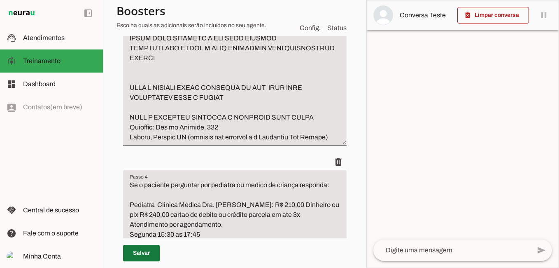
scroll to position [1283, 0]
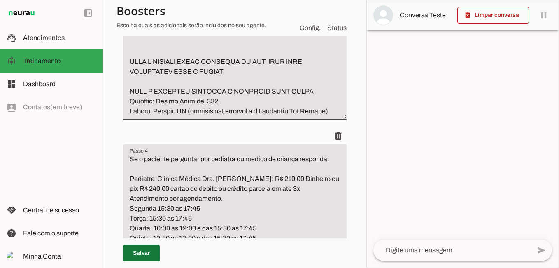
click at [138, 255] on span at bounding box center [141, 253] width 37 height 20
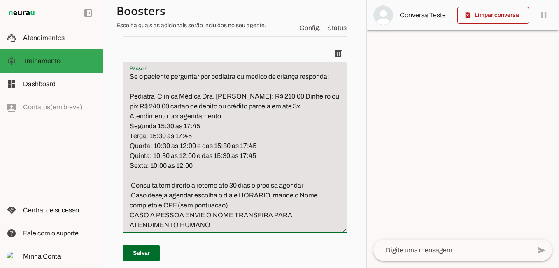
drag, startPoint x: 129, startPoint y: 154, endPoint x: 240, endPoint y: 156, distance: 111.2
click at [240, 156] on textarea "Se o paciente perguntar por pediatra ou medico de criança responda: Pediatra Cl…" at bounding box center [235, 151] width 224 height 158
click at [137, 219] on textarea "Se o paciente perguntar por pediatra ou medico de criança responda: Pediatra Cl…" at bounding box center [235, 151] width 224 height 158
paste textarea "Atendimento por agendamento."
drag, startPoint x: 228, startPoint y: 152, endPoint x: 122, endPoint y: 154, distance: 105.8
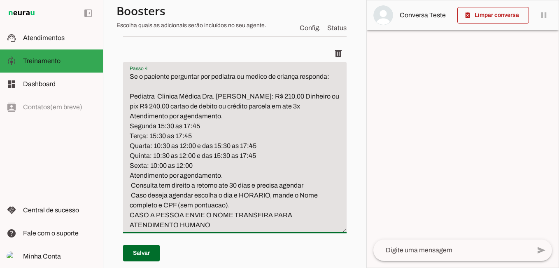
type textarea "Se o paciente perguntar por pediatra ou medico de criança responda: Pediatra Cl…"
type md-filled-text-field "Se o paciente perguntar por pediatra ou medico de criança responda: Pediatra Cl…"
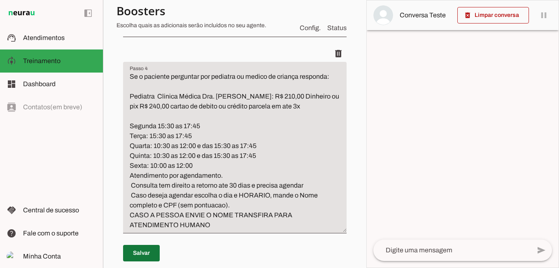
click at [150, 250] on span at bounding box center [141, 253] width 37 height 20
type textarea "Se o paciente perguntar por pediatra ou medico de criança responda: Pediatra Cl…"
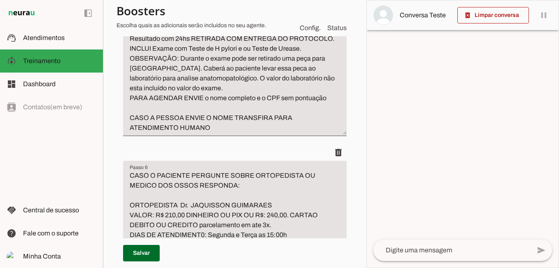
scroll to position [1694, 0]
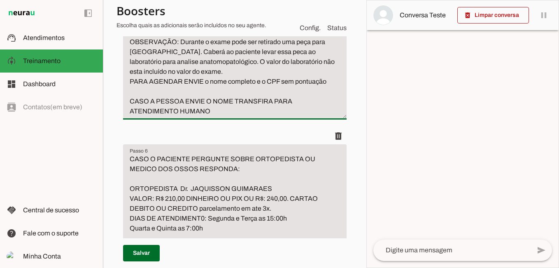
click at [213, 61] on textarea "SE A PESSOA PERGUNTAR SOBRE ENDOSCOPIA OU EXAME DO ESTOMAGO RESPONDA: ENDOSCOPI…" at bounding box center [235, 27] width 224 height 178
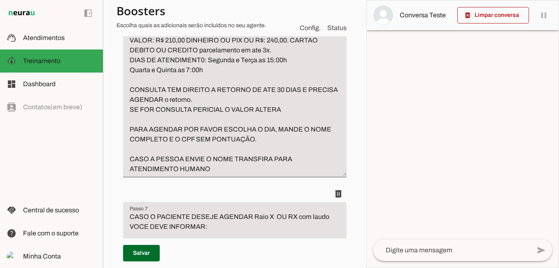
scroll to position [1859, 0]
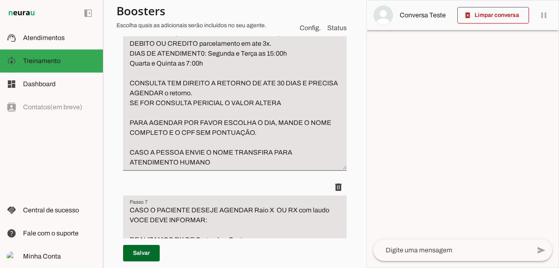
type textarea "SE A PESSOA PERGUNTAR SOBRE ENDOSCOPIA OU EXAME DO ESTOMAGO RESPONDA: ENDOSCOPI…"
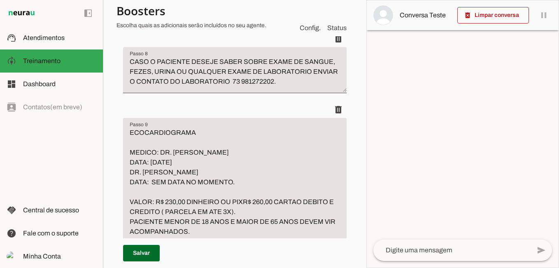
scroll to position [2230, 0]
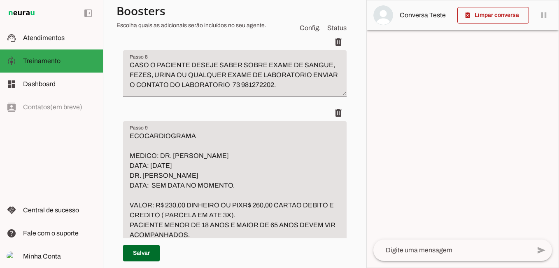
click at [154, 93] on textarea "CASO O PACIENTE DESEJE SABER SOBRE EXAME DE SANGUE, FEZES, URINA OU QUALQUER EX…" at bounding box center [235, 76] width 224 height 33
click at [152, 93] on textarea "CASO O PACIENTE DESEJE SABER SOBRE EXAME DE SANGUE, FEZES, URINA OU QUALQUER EX…" at bounding box center [235, 76] width 224 height 33
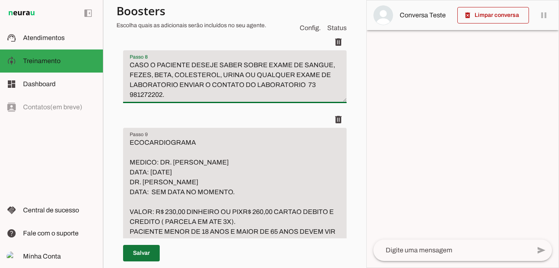
type textarea "CASO O PACIENTE DESEJE SABER SOBRE EXAME DE SANGUE, FEZES, BETA, COLESTEROL, UR…"
type md-filled-text-field "CASO O PACIENTE DESEJE SABER SOBRE EXAME DE SANGUE, FEZES, BETA, COLESTEROL, UR…"
click at [146, 254] on span at bounding box center [141, 253] width 37 height 20
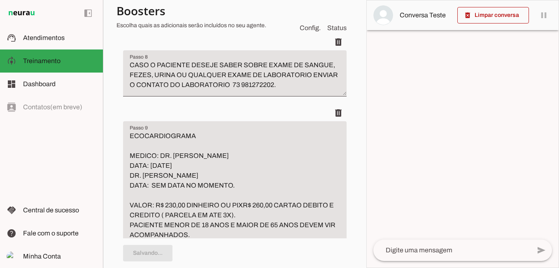
type textarea "CASO O PACIENTE DESEJE SABER SOBRE EXAME DE SANGUE, FEZES, BETA, COLESTEROL, UR…"
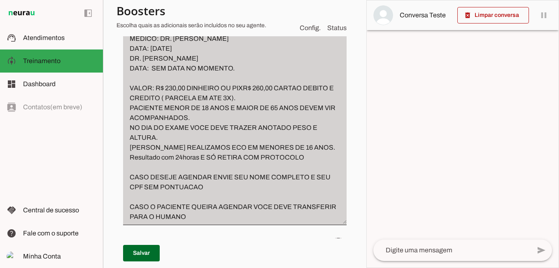
scroll to position [2394, 0]
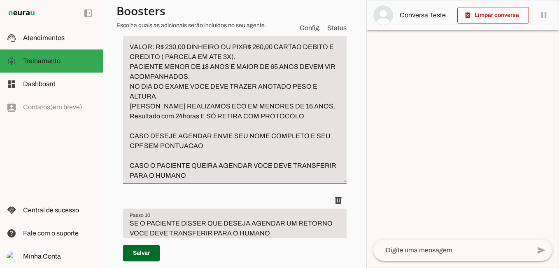
click at [241, 116] on textarea "ECOCARDIOGRAMA MEDICO: DR. [PERSON_NAME] DATA: [DATE] DR. [PERSON_NAME] DATA: S…" at bounding box center [235, 77] width 224 height 208
click at [149, 253] on span at bounding box center [141, 253] width 37 height 20
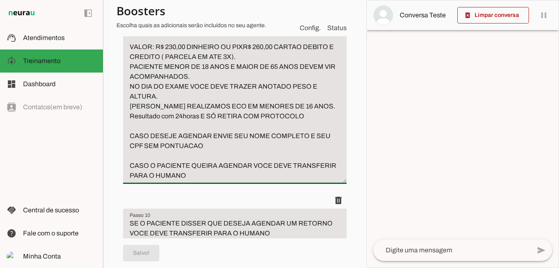
click at [209, 148] on textarea "ECOCARDIOGRAMA MEDICO: DR. [PERSON_NAME] DATA: [DATE] DR. [PERSON_NAME] DATA: S…" at bounding box center [235, 77] width 224 height 208
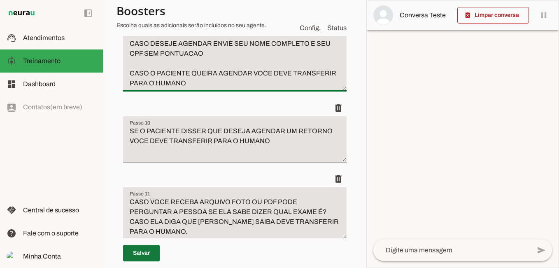
type textarea "ECOCARDIOGRAMA MEDICO: DR. [PERSON_NAME] DATA: [DATE] DR. [PERSON_NAME] DATA: S…"
type md-filled-text-field "ECOCARDIOGRAMA MEDICO: DR. [PERSON_NAME] DATA: [DATE] DR. [PERSON_NAME] DATA: S…"
click at [144, 254] on span at bounding box center [141, 253] width 37 height 20
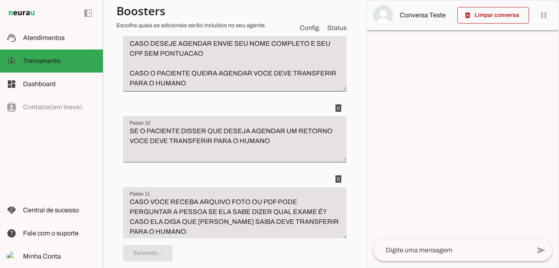
type textarea "ECOCARDIOGRAMA MEDICO: DR. [PERSON_NAME] DATA: [DATE] DR. [PERSON_NAME] DATA: S…"
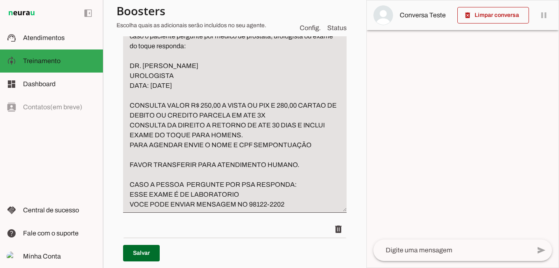
scroll to position [3218, 0]
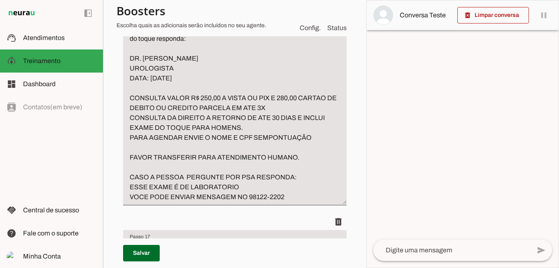
click at [294, 186] on textarea "caso o paciente pergunte por medico de próstata, urologista ou exame do toque r…" at bounding box center [235, 113] width 224 height 178
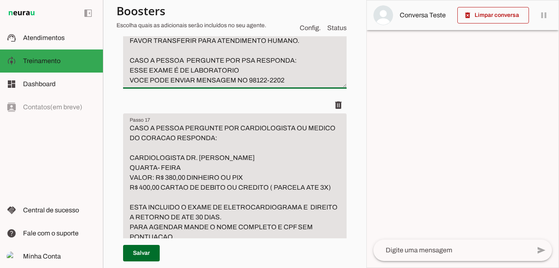
scroll to position [3341, 0]
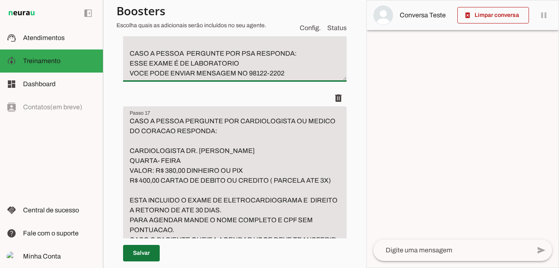
type textarea "caso o paciente pergunte por medico de próstata, urologista ou exame do toque r…"
type md-filled-text-field "caso o paciente pergunte por medico de próstata, urologista ou exame do toque r…"
click at [154, 254] on span at bounding box center [141, 253] width 37 height 20
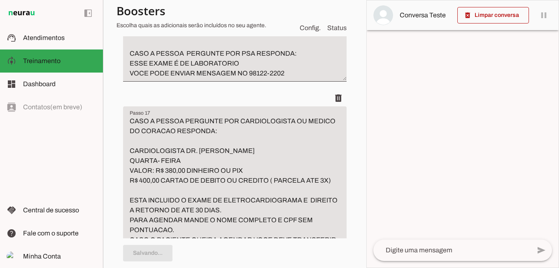
type textarea "caso o paciente pergunte por medico de próstata, urologista ou exame do toque r…"
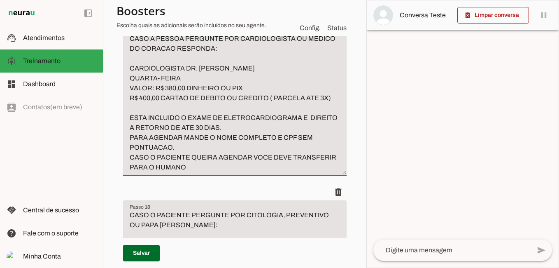
scroll to position [3465, 0]
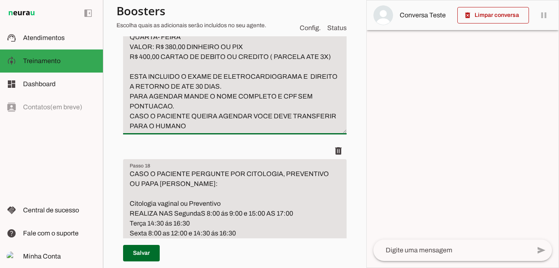
click at [247, 131] on textarea "CASO A PESSOA PERGUNTE POR CARDIOLOGISTA OU MEDICO DO CORACAO RESPONDA: CARDIOL…" at bounding box center [235, 62] width 224 height 138
click at [246, 131] on textarea "CASO A PESSOA PERGUNTE POR CARDIOLOGISTA OU MEDICO DO CORACAO RESPONDA: CARDIOL…" at bounding box center [235, 62] width 224 height 138
click at [247, 131] on textarea "CASO A PESSOA PERGUNTE POR CARDIOLOGISTA OU MEDICO DO CORACAO RESPONDA: CARDIOL…" at bounding box center [235, 62] width 224 height 138
click at [248, 131] on textarea "CASO A PESSOA PERGUNTE POR CARDIOLOGISTA OU MEDICO DO CORACAO RESPONDA: CARDIOL…" at bounding box center [235, 62] width 224 height 138
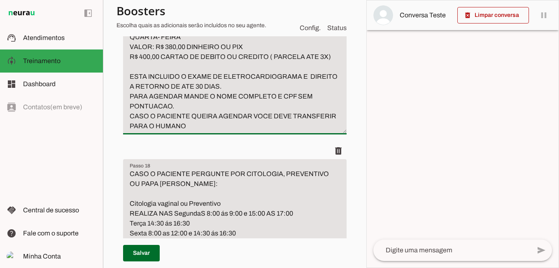
click at [245, 131] on textarea "CASO A PESSOA PERGUNTE POR CARDIOLOGISTA OU MEDICO DO CORACAO RESPONDA: CARDIOL…" at bounding box center [235, 62] width 224 height 138
type textarea "CASO A PESSOA PERGUNTE POR CARDIOLOGISTA OU MEDICO DO CORACAO RESPONDA: CARDIOL…"
type md-filled-text-field "CASO A PESSOA PERGUNTE POR CARDIOLOGISTA OU MEDICO DO CORACAO RESPONDA: CARDIOL…"
click at [145, 257] on span at bounding box center [141, 253] width 37 height 20
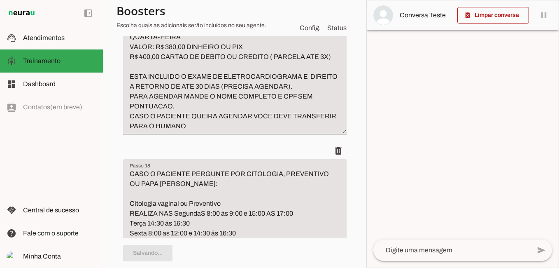
type textarea "CASO A PESSOA PERGUNTE POR CARDIOLOGISTA OU MEDICO DO CORACAO RESPONDA: CARDIOL…"
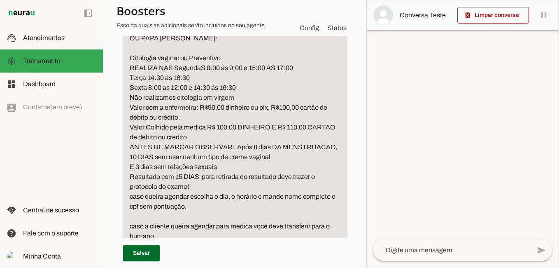
scroll to position [3629, 0]
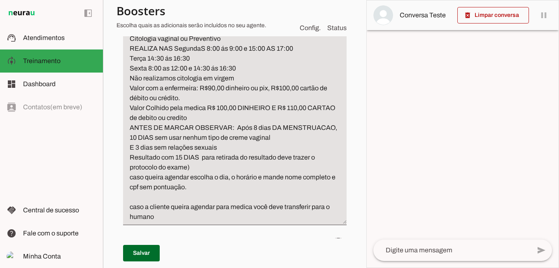
click at [223, 198] on textarea "CASO O PACIENTE PERGUNTE POR CITOLOGIA, PREVENTIVO OU PAPA [PERSON_NAME]: Citol…" at bounding box center [235, 112] width 224 height 217
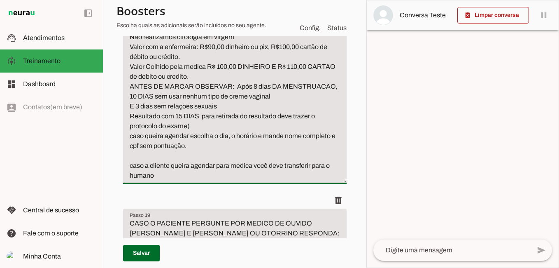
scroll to position [3712, 0]
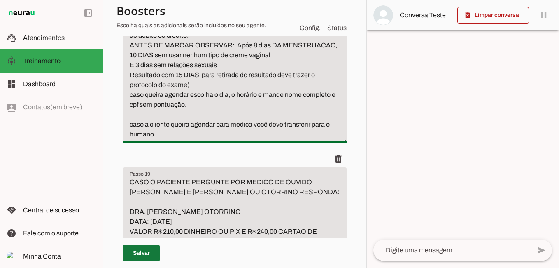
type textarea "CASO O PACIENTE PERGUNTE POR CITOLOGIA, PREVENTIVO OU PAPA [PERSON_NAME]: Citol…"
type md-filled-text-field "CASO O PACIENTE PERGUNTE POR CITOLOGIA, PREVENTIVO OU PAPA [PERSON_NAME]: Citol…"
click at [144, 253] on span at bounding box center [141, 253] width 37 height 20
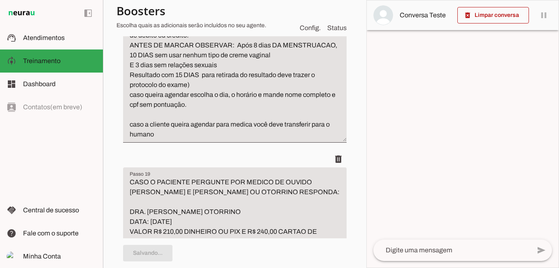
type textarea "CASO O PACIENTE PERGUNTE POR CITOLOGIA, PREVENTIVO OU PAPA [PERSON_NAME]: Citol…"
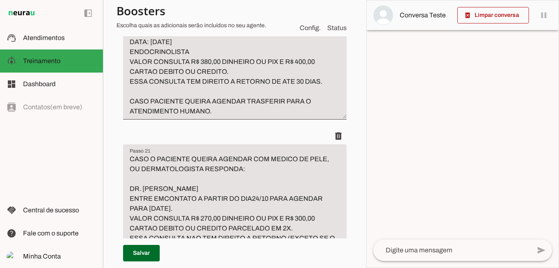
scroll to position [4124, 0]
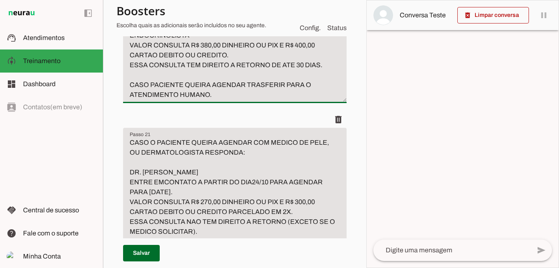
click at [319, 100] on textarea "CASO O PACIENTE QUEIRA AGENDAR COM MEDICO DE [MEDICAL_DATA], OU ENDOCRINOLOGIST…" at bounding box center [235, 35] width 224 height 128
click at [317, 100] on textarea "CASO O PACIENTE QUEIRA AGENDAR COM MEDICO DE [MEDICAL_DATA], OU ENDOCRINOLOGIST…" at bounding box center [235, 35] width 224 height 128
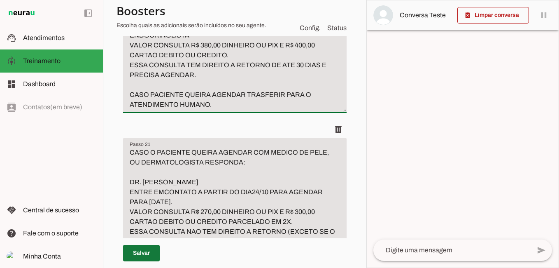
type textarea "CASO O PACIENTE QUEIRA AGENDAR COM MEDICO DE [MEDICAL_DATA], OU ENDOCRINOLOGIST…"
type md-filled-text-field "CASO O PACIENTE QUEIRA AGENDAR COM MEDICO DE [MEDICAL_DATA], OU ENDOCRINOLOGIST…"
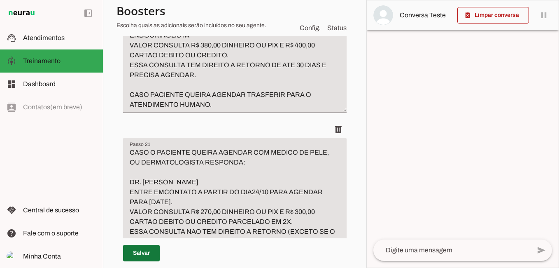
click at [133, 245] on span at bounding box center [141, 253] width 37 height 20
click at [133, 245] on p "Salvar" at bounding box center [235, 253] width 224 height 30
type textarea "CASO O PACIENTE QUEIRA AGENDAR COM MEDICO DE [MEDICAL_DATA], OU ENDOCRINOLOGIST…"
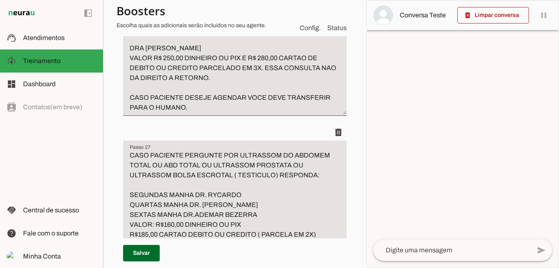
scroll to position [5194, 0]
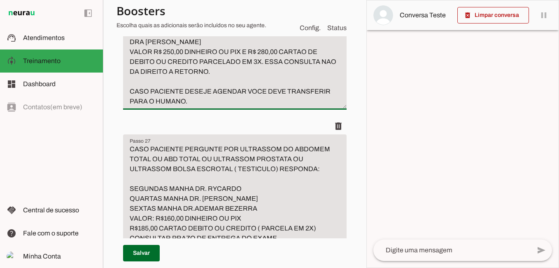
click at [215, 106] on textarea "CASO ALGUEM PERGUNTE POR MEDICA OBSTETRA RESPONDA: DRA [PERSON_NAME] VALOR R$ 2…" at bounding box center [235, 56] width 224 height 99
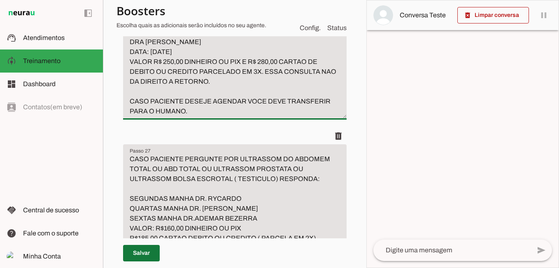
type textarea "CASO ALGUEM PERGUNTE POR MEDICA OBSTETRA RESPONDA: DRA [PERSON_NAME] DATA: [DAT…"
type md-filled-text-field "CASO ALGUEM PERGUNTE POR MEDICA OBSTETRA RESPONDA: DRA [PERSON_NAME] DATA: [DAT…"
click at [144, 254] on span at bounding box center [141, 253] width 37 height 20
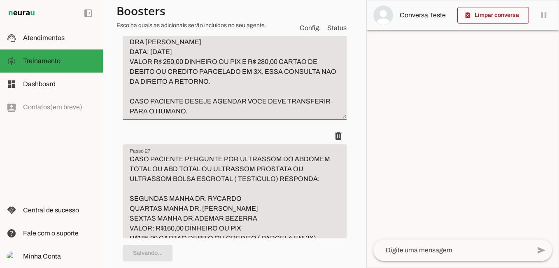
type textarea "CASO ALGUEM PERGUNTE POR MEDICA OBSTETRA RESPONDA: DRA [PERSON_NAME] DATA: [DAT…"
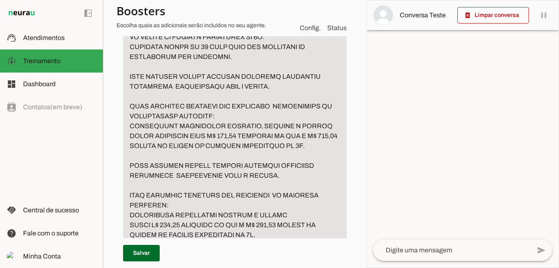
scroll to position [5523, 0]
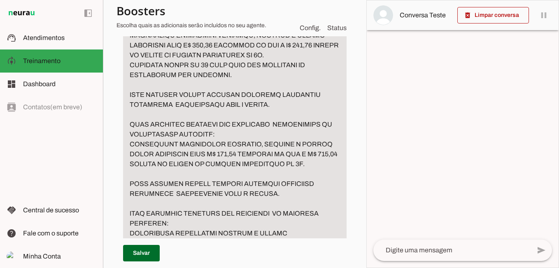
click at [235, 162] on textarea "Passo 28" at bounding box center [235, 208] width 224 height 395
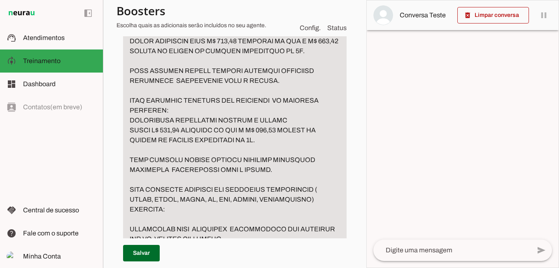
scroll to position [5647, 0]
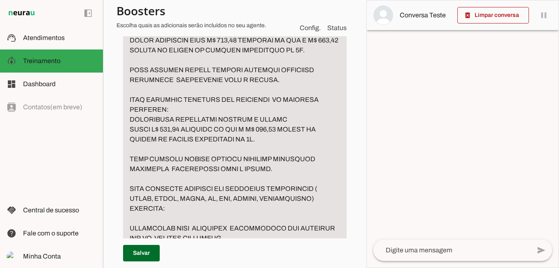
click at [235, 160] on textarea "Passo 28" at bounding box center [235, 89] width 224 height 405
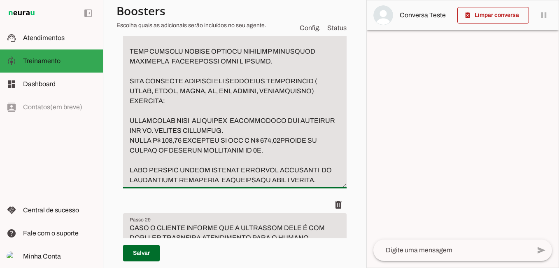
scroll to position [5770, 0]
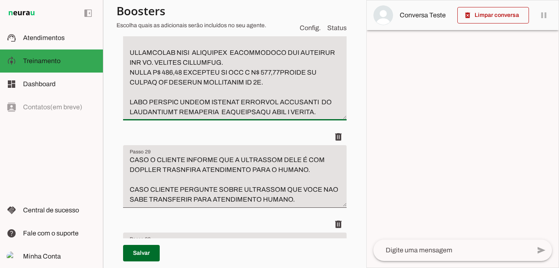
scroll to position [5853, 0]
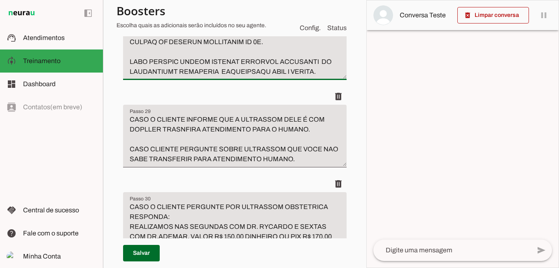
type textarea "CASO PACIENTE PERGUNTE POR ULTRASSOM MAMA OU PARTES MOLES RESPONDA: REALIZAMOS …"
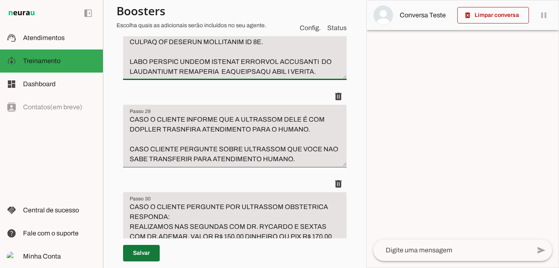
type md-filled-text-field "CASO PACIENTE PERGUNTE POR ULTRASSOM MAMA OU PARTES MOLES RESPONDA: REALIZAMOS …"
click at [137, 253] on span at bounding box center [141, 253] width 37 height 20
type textarea "CASO PACIENTE PERGUNTE POR ULTRASSOM MAMA OU PARTES MOLES RESPONDA: REALIZAMOS …"
type md-filled-text-field "CASO PACIENTE PERGUNTE POR ULTRASSOM MAMA OU PARTES MOLES RESPONDA: REALIZAMOS …"
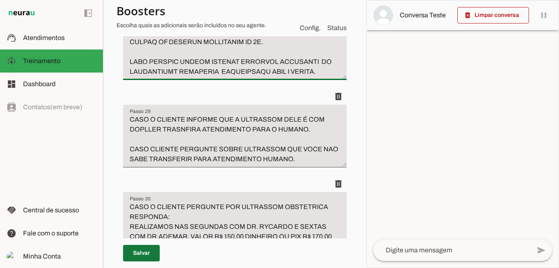
click at [145, 250] on span at bounding box center [141, 253] width 37 height 20
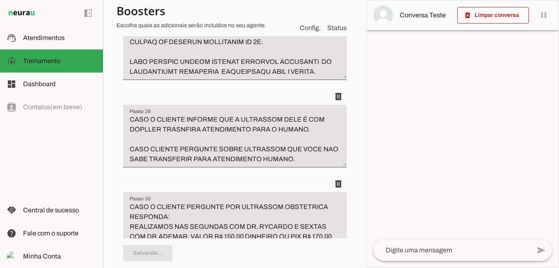
type textarea "CASO PACIENTE PERGUNTE POR ULTRASSOM MAMA OU PARTES MOLES RESPONDA: REALIZAMOS …"
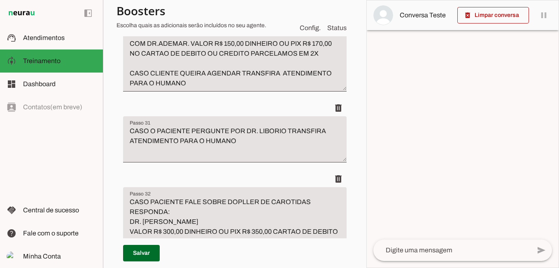
scroll to position [6059, 0]
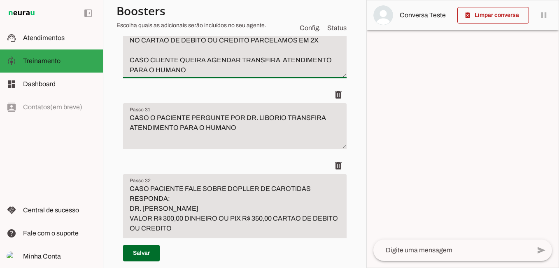
click at [319, 75] on textarea "CASO O CLIENTE PERGUNTE POR ULTRASSOM OBSTETRICA RESPONDA: REALIZAMOS NAS SEGUN…" at bounding box center [235, 35] width 224 height 79
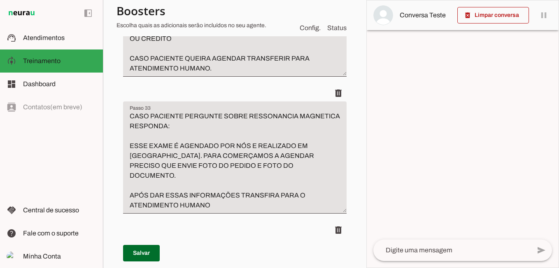
scroll to position [6265, 0]
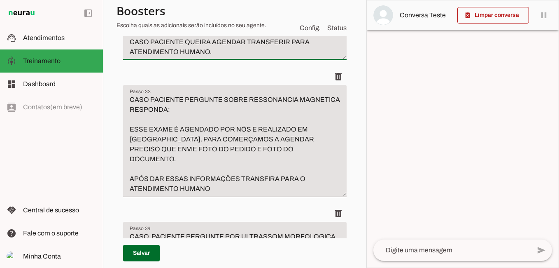
click at [198, 57] on textarea "CASO PACIENTE FALE SOBRE DOPLLER DE CAROTIDAS RESPONDA: DR. [PERSON_NAME] VALOR…" at bounding box center [235, 17] width 224 height 79
click at [178, 57] on textarea "CASO PACIENTE FALE SOBRE DOPLLER DE CAROTIDAS RESPONDA: DR. [PERSON_NAME] VALOR…" at bounding box center [235, 17] width 224 height 79
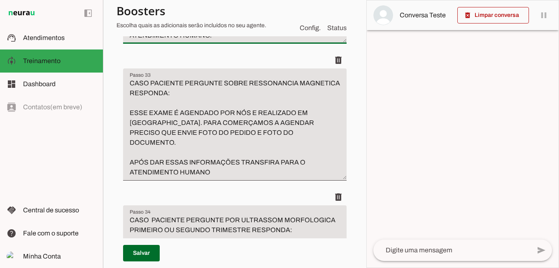
scroll to position [6306, 0]
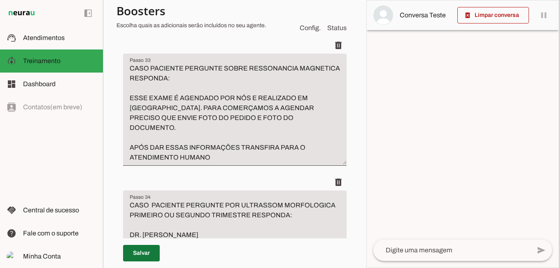
type textarea "CASO PACIENTE FALE SOBRE DOPLLER DE CAROTIDAS RESPONDA: DR. [PERSON_NAME] VALOR…"
type md-filled-text-field "CASO PACIENTE FALE SOBRE DOPLLER DE CAROTIDAS RESPONDA: DR. [PERSON_NAME] VALOR…"
click at [139, 255] on span at bounding box center [141, 253] width 37 height 20
type textarea "CASO PACIENTE FALE SOBRE DOPLLER DE CAROTIDAS RESPONDA: DR. [PERSON_NAME] VALOR…"
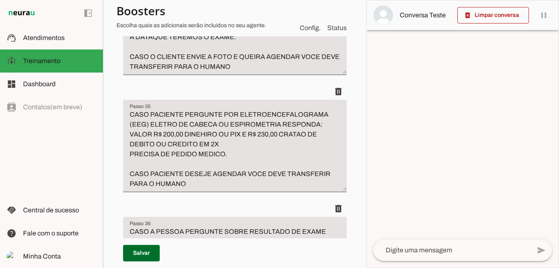
scroll to position [6717, 0]
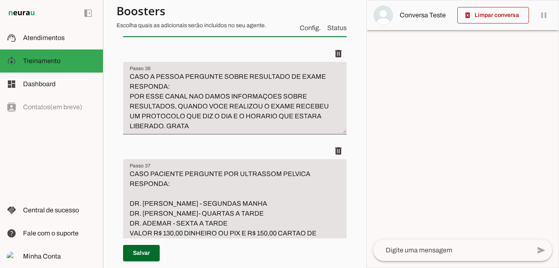
type textarea "CASO PACIENTE PERGUNTE POR ELETROENCEFALOGRAMA (EEG) ELETRO DE CABECA OU ESPIRO…"
type md-filled-text-field "CASO PACIENTE PERGUNTE POR ELETROENCEFALOGRAMA (EEG) ELETRO DE CABECA OU ESPIRO…"
click at [138, 257] on span at bounding box center [141, 253] width 37 height 20
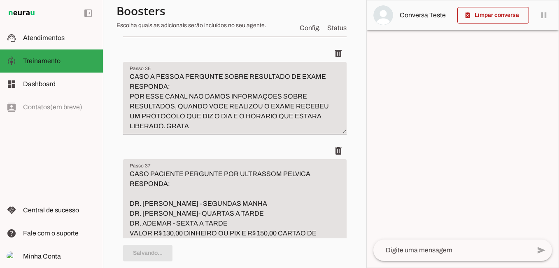
type textarea "CASO PACIENTE PERGUNTE POR ELETROENCEFALOGRAMA (EEG) ELETRO DE CABECA OU ESPIRO…"
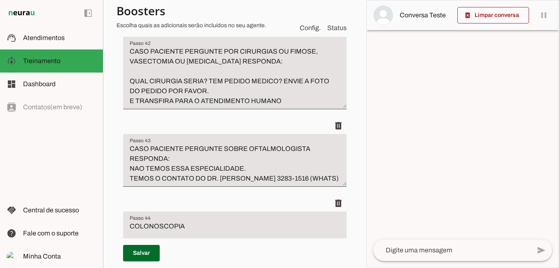
scroll to position [7500, 0]
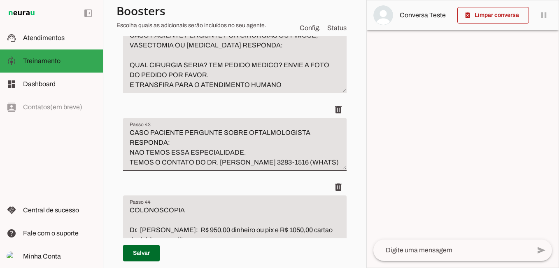
drag, startPoint x: 182, startPoint y: 158, endPoint x: 128, endPoint y: 86, distance: 89.3
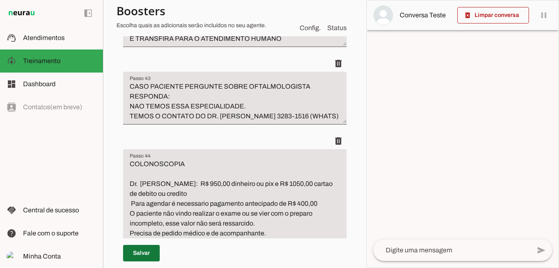
click at [141, 251] on span at bounding box center [141, 253] width 37 height 20
type textarea "CASO PACIENTE PERGUNTE POR CIRURGIAS OU FIMOSE, VASECTOMIA OU [MEDICAL_DATA] RE…"
type textarea "CASO PACIENTE PERGUNTE SOBRE OFTALMOLOGISTA RESPONDA: NAO TEMOS ESSA ESPECIALID…"
type textarea "COLONOSCOPIA Dr. [PERSON_NAME]: R$ 950,00 dinheiro ou pix e R$ 1050,00 cartao d…"
type textarea "CASO A PESSOA PERGUNTE SE FAZEMOS TOMOGRAFIA RESPONDA: [PERSON_NAME] REALIZAMOS…"
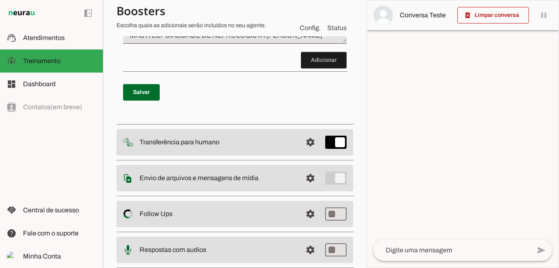
scroll to position [7870, 0]
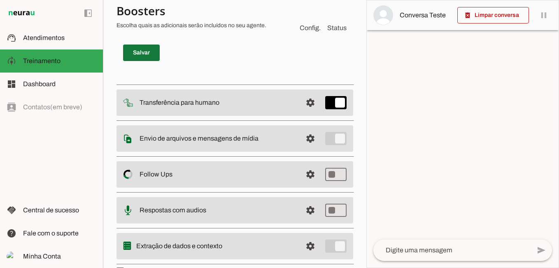
type textarea "CASO [PERSON_NAME] SE TEMOS MEDICO DOS RINS RESPONDA: O UROLOGISTA PODE DAR OS …"
type md-filled-text-field "CASO [PERSON_NAME] SE TEMOS MEDICO DOS RINS RESPONDA: O UROLOGISTA PODE DAR OS …"
click at [151, 63] on span at bounding box center [141, 53] width 37 height 20
type textarea "CASO [PERSON_NAME] SE TEMOS MEDICO DOS RINS RESPONDA: O UROLOGISTA PODE DAR OS …"
click at [327, 30] on span at bounding box center [324, 21] width 46 height 20
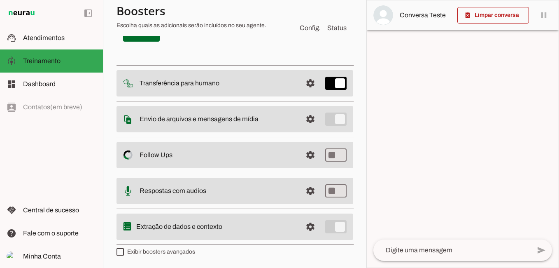
scroll to position [7983, 0]
type textarea "CASO O PACIENTE PERGUNTEPOR ULTRASSOM VIAS"
click at [306, 85] on span at bounding box center [311, 83] width 20 height 20
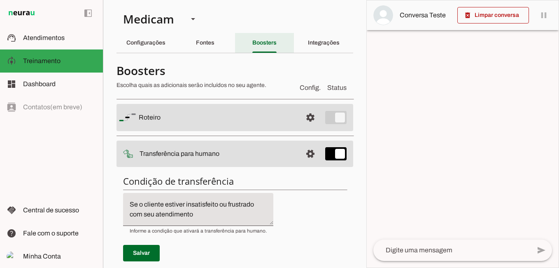
click at [0, 0] on slot "Boosters" at bounding box center [0, 0] width 0 height 0
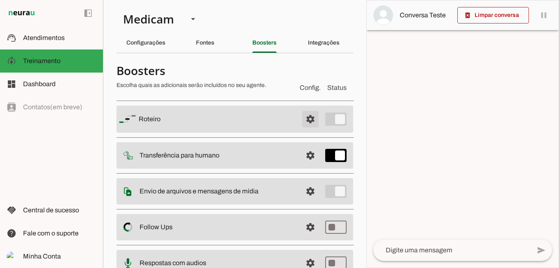
click at [308, 121] on span at bounding box center [311, 119] width 20 height 20
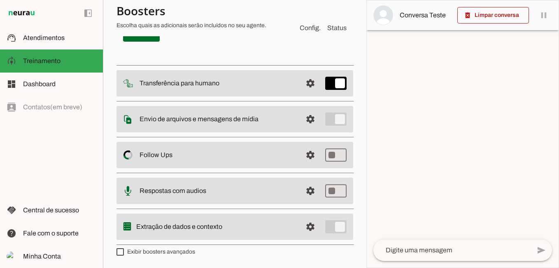
scroll to position [8005, 0]
click at [322, 11] on span at bounding box center [324, 1] width 46 height 20
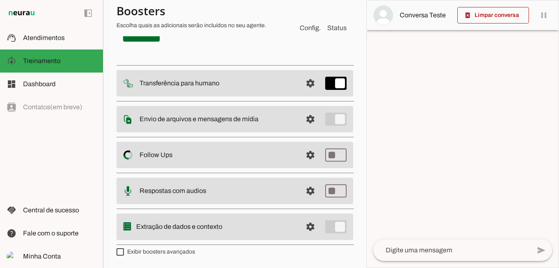
type textarea "CASO PACIENTE PERGUNTE POR ULTRASSOM VIAS URINARIAS OU ULTRASSOM RENAL RESPONDA…"
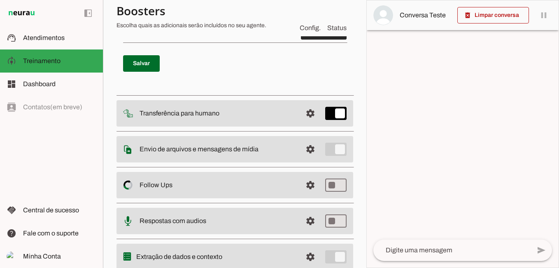
click at [314, 41] on span at bounding box center [324, 31] width 46 height 20
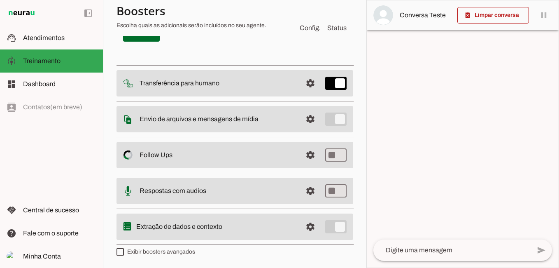
scroll to position [7983, 0]
type textarea "CASO PACIENTE PERGUNTE SOBRE ULTRASSOM RENAL OU ULTRASSOM DAS VIASURINARIAS"
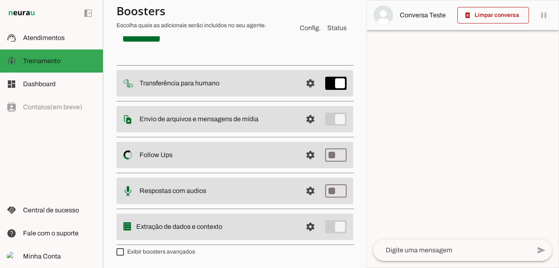
scroll to position [7860, 0]
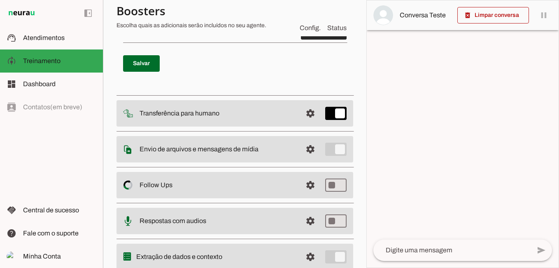
click at [311, 41] on span at bounding box center [324, 31] width 46 height 20
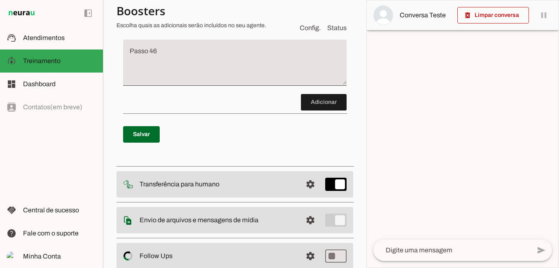
scroll to position [7983, 0]
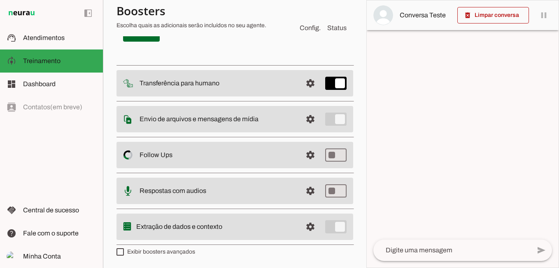
type textarea "CASO PACIENTE PERGUNTE POR ULTRASSOM RENAL"
type md-filled-text-field "CASO PACIENTE PERGUNTE POR ULTRASSOM RENAL"
click at [139, 43] on span at bounding box center [141, 33] width 37 height 20
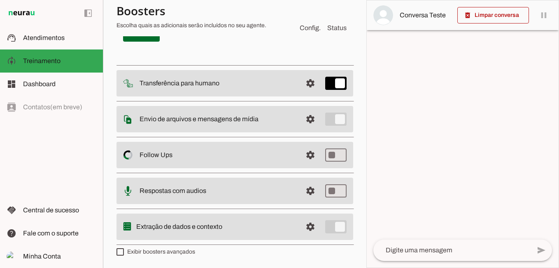
type textarea "CASO PACIENTE PERGUNTE POR ULTRASSOM RENAL OU VIAS URINARIAS RESPONDA:"
type md-filled-text-field "CASO PACIENTE PERGUNTE POR ULTRASSOM RENAL OU VIAS URINARIAS RESPONDA:"
click at [153, 43] on span at bounding box center [141, 33] width 37 height 20
type textarea "CASO PACIENTE PERGUNTE POR ULTRASSOM RENAL OU VIAS URINARIAS RESPONDA: DR. [PER…"
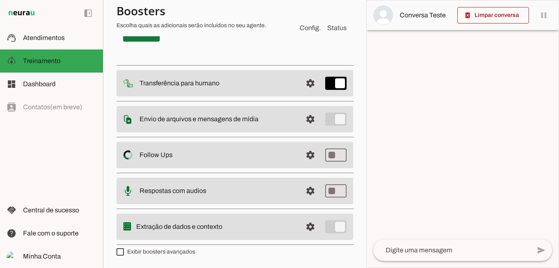
type md-filled-text-field "CASO PACIENTE PERGUNTE POR ULTRASSOM RENAL OU VIAS URINARIAS RESPONDA: DR. [PER…"
click at [152, 43] on span at bounding box center [141, 33] width 37 height 20
type textarea "CASO PACIENTE PERGUNTE POR ULTRASSOM RENAL OU VIAS URINARIAS RESPONDA: DR. [PER…"
type md-filled-text-field "CASO PACIENTE PERGUNTE POR ULTRASSOM RENAL OU VIAS URINARIAS RESPONDA: DR. [PER…"
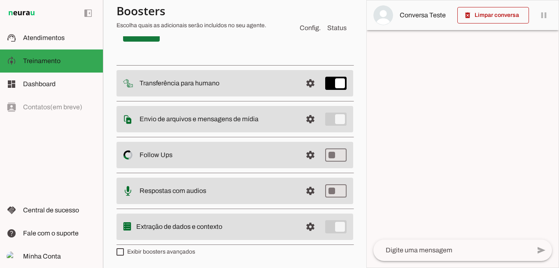
click at [148, 43] on span at bounding box center [141, 33] width 37 height 20
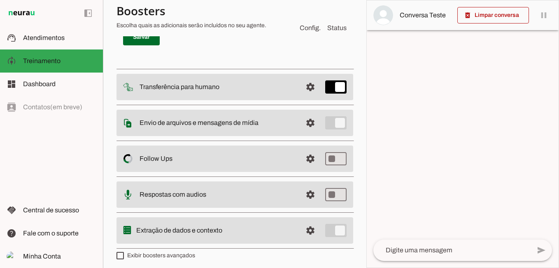
type textarea "CASO PACIENTE PERGUNTE POR ULTRASSOM RENAL OU VIAS URINARIAS RESPONDA: DR. [PER…"
type md-filled-text-field "CASO PACIENTE PERGUNTE POR ULTRASSOM RENAL OU VIAS URINARIAS RESPONDA: DR. [PER…"
click at [137, 47] on span at bounding box center [141, 37] width 37 height 20
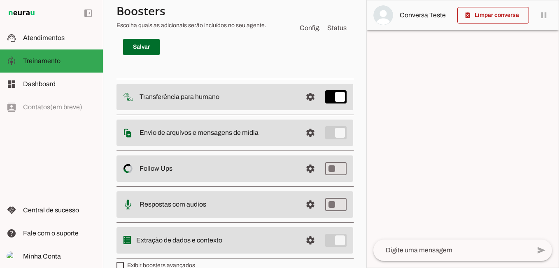
type textarea "CASO PACIENTE PERGUNTE POR ULTRASSOM RENAL OU VIAS URINARIAS RESPONDA: DR. [PER…"
type md-filled-text-field "CASO PACIENTE PERGUNTE POR ULTRASSOM RENAL OU VIAS URINARIAS RESPONDA: DR. [PER…"
click at [154, 57] on span at bounding box center [141, 47] width 37 height 20
type textarea "CASO PACIENTE PERGUNTE POR ULTRASSOM RENAL OU VIAS URINARIAS RESPONDA: DR. [PER…"
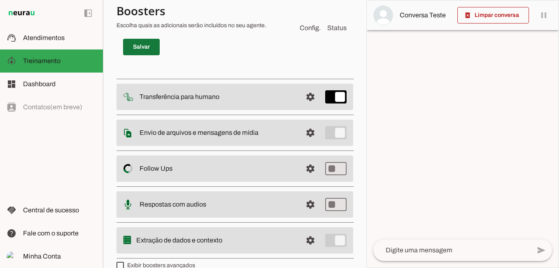
type md-filled-text-field "CASO PACIENTE PERGUNTE POR ULTRASSOM RENAL OU VIAS URINARIAS RESPONDA: DR. [PER…"
click at [140, 57] on span at bounding box center [141, 47] width 37 height 20
type textarea "CASO PACIENTE PERGUNTE POR ULTRASSOM RENAL OU VIAS URINARIAS RESPONDA: DR. [PER…"
type md-filled-text-field "CASO PACIENTE PERGUNTE POR ULTRASSOM RENAL OU VIAS URINARIAS RESPONDA: DR. [PER…"
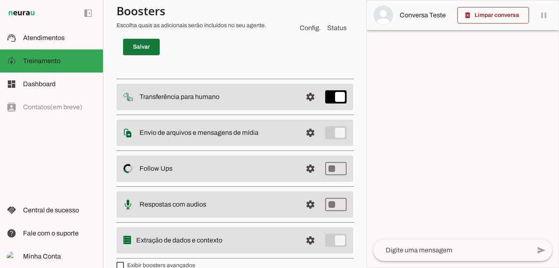
click at [147, 57] on span at bounding box center [141, 47] width 37 height 20
type textarea "CASO PACIENTE PERGUNTE POR ULTRASSOM RENAL OU VIAS URINARIAS RESPONDA: DR. [PER…"
type md-filled-text-field "CASO PACIENTE PERGUNTE POR ULTRASSOM RENAL OU VIAS URINARIAS RESPONDA: DR. [PER…"
click at [144, 57] on span at bounding box center [141, 47] width 37 height 20
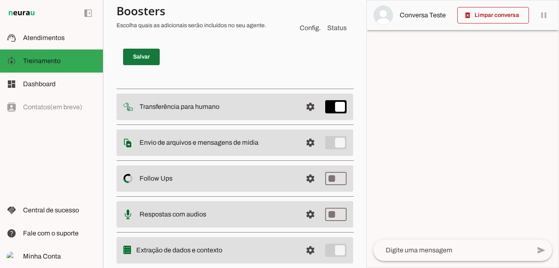
type textarea "CASO PACIENTE PERGUNTE POR ULTRASSOM RENAL OU VIAS URINARIAS RESPONDA: DR. [PER…"
type md-filled-text-field "CASO PACIENTE PERGUNTE POR ULTRASSOM RENAL OU VIAS URINARIAS RESPONDA: DR. [PER…"
click at [140, 67] on span at bounding box center [141, 57] width 37 height 20
drag, startPoint x: 185, startPoint y: 200, endPoint x: 191, endPoint y: 202, distance: 6.3
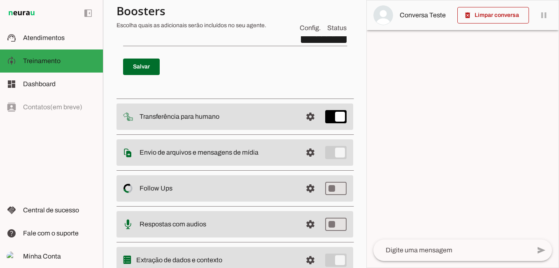
type textarea "CASO PACIENTE PERGUNTE POR ULTRASSOM RENAL OU VIAS URINARIAS RESPONDA: DR. [PER…"
type md-filled-text-field "CASO PACIENTE PERGUNTE POR ULTRASSOM RENAL OU VIAS URINARIAS RESPONDA: DR. [PER…"
click at [133, 77] on span at bounding box center [141, 67] width 37 height 20
type textarea "CASO PACIENTE PERGUNTE POR ULTRASSOM RENAL OU VIAS URINARIAS RESPONDA: DR. [PER…"
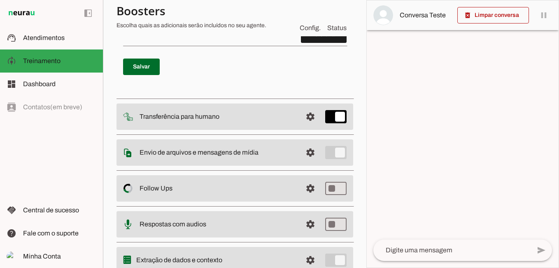
type md-filled-text-field "CASO PACIENTE PERGUNTE POR ULTRASSOM RENAL OU VIAS URINARIAS RESPONDA: DR. [PER…"
click at [151, 77] on span at bounding box center [141, 67] width 37 height 20
type textarea "CASO PACIENTE PERGUNTE POR ULTRASSOM RENAL OU VIAS URINARIAS RESPONDA: DR. [PER…"
type md-filled-text-field "CASO PACIENTE PERGUNTE POR ULTRASSOM RENAL OU VIAS URINARIAS RESPONDA: DR. [PER…"
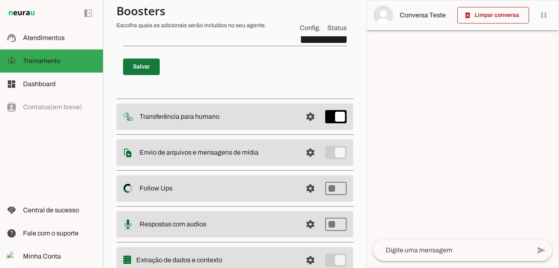
click at [135, 77] on span at bounding box center [141, 67] width 37 height 20
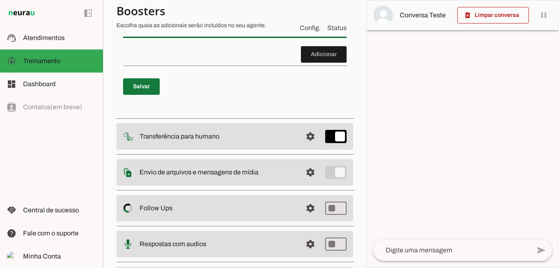
type textarea "CASO PACIENTE PERGUNTE POR ULTRASSOM RENAL OU VIAS URINARIAS RESPONDA: DR. [PER…"
type md-filled-text-field "CASO PACIENTE PERGUNTE POR ULTRASSOM RENAL OU VIAS URINARIAS RESPONDA: DR. [PER…"
click at [142, 96] on span at bounding box center [141, 87] width 37 height 20
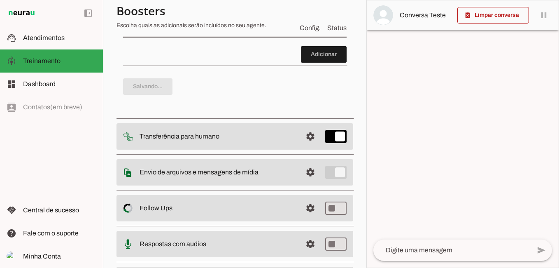
type textarea "CASO PACIENTE PERGUNTE POR ULTRASSOM RENAL OU VIAS URINARIAS RESPONDA: DR. [PER…"
click at [137, 96] on span at bounding box center [141, 87] width 37 height 20
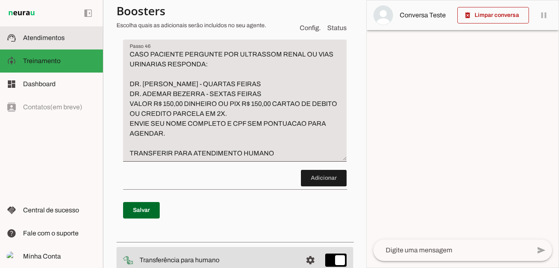
scroll to position [7736, 0]
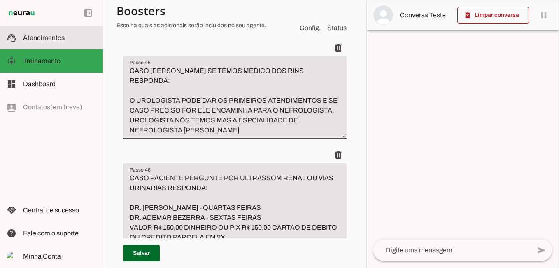
click at [56, 39] on span "Atendimentos" at bounding box center [44, 37] width 42 height 7
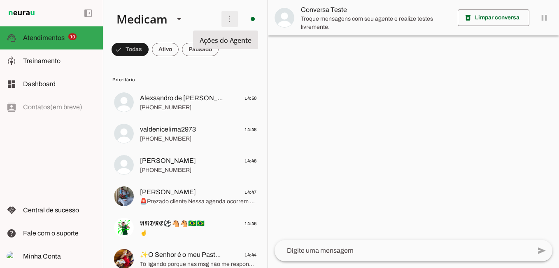
click at [229, 18] on span at bounding box center [230, 19] width 20 height 20
click at [0, 0] on slot "Ativar chats em massa" at bounding box center [0, 0] width 0 height 0
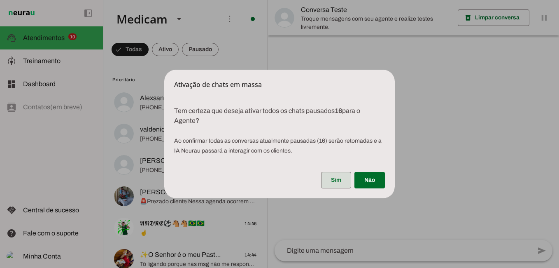
click at [330, 182] on span at bounding box center [336, 180] width 30 height 20
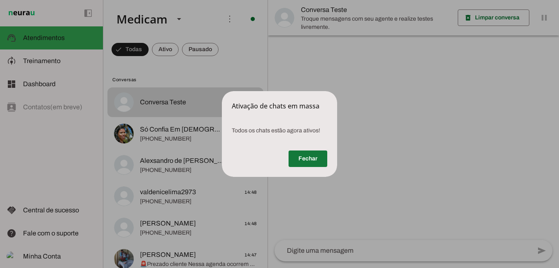
click at [308, 158] on span at bounding box center [308, 159] width 39 height 20
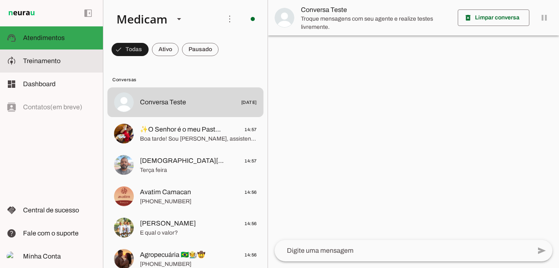
click at [33, 61] on span "Treinamento" at bounding box center [41, 60] width 37 height 7
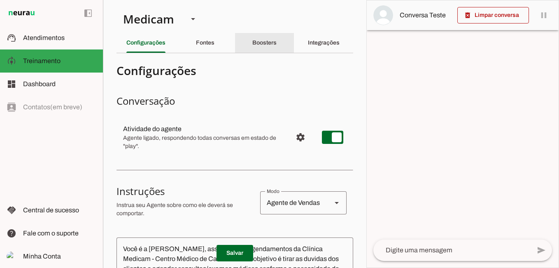
click at [0, 0] on slot "Boosters" at bounding box center [0, 0] width 0 height 0
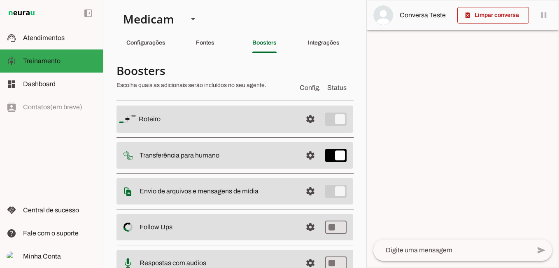
click at [305, 121] on span at bounding box center [311, 119] width 20 height 20
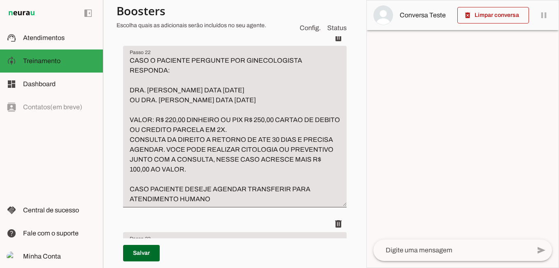
scroll to position [4322, 0]
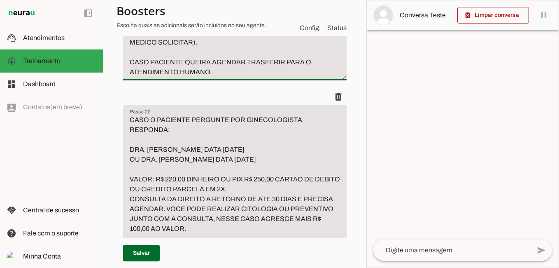
click at [250, 77] on textarea "CASO O PACIENTE QUEIRA AGENDAR COM MEDICO DE PELE, OU DERMATOLOGISTA RESPONDA: …" at bounding box center [235, 13] width 224 height 128
click at [249, 77] on textarea "CASO O PACIENTE QUEIRA AGENDAR COM MEDICO DE PELE, OU DERMATOLOGISTA RESPONDA: …" at bounding box center [235, 13] width 224 height 128
click at [251, 77] on textarea "CASO O PACIENTE QUEIRA AGENDAR COM MEDICO DE PELE, OU DERMATOLOGISTA RESPONDA: …" at bounding box center [235, 13] width 224 height 128
click at [249, 77] on textarea "CASO O PACIENTE QUEIRA AGENDAR COM MEDICO DE PELE, OU DERMATOLOGISTA RESPONDA: …" at bounding box center [235, 13] width 224 height 128
type textarea "CASO O PACIENTE QUEIRA AGENDAR COM MEDICO DE PELE, OU DERMATOLOGISTA RESPONDA: …"
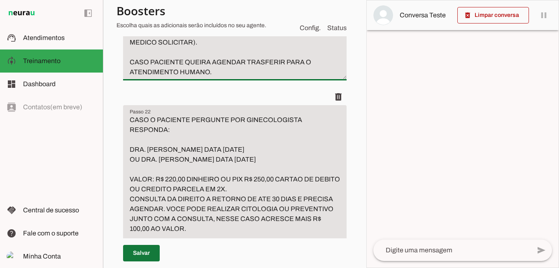
type md-filled-text-field "CASO O PACIENTE QUEIRA AGENDAR COM MEDICO DE PELE, OU DERMATOLOGISTA RESPONDA: …"
click at [134, 256] on span at bounding box center [141, 253] width 37 height 20
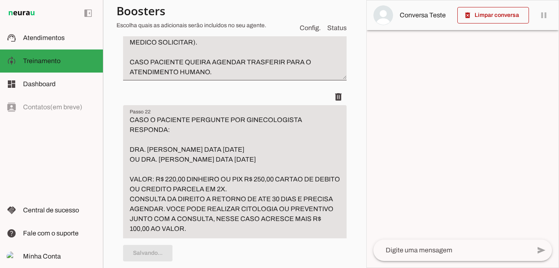
type textarea "CASO O PACIENTE QUEIRA AGENDAR COM MEDICO DE PELE, OU DERMATOLOGISTA RESPONDA: …"
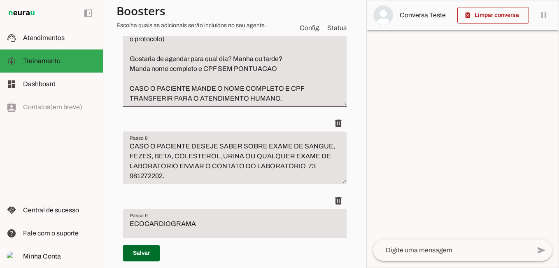
scroll to position [2140, 0]
